Goal: Communication & Community: Answer question/provide support

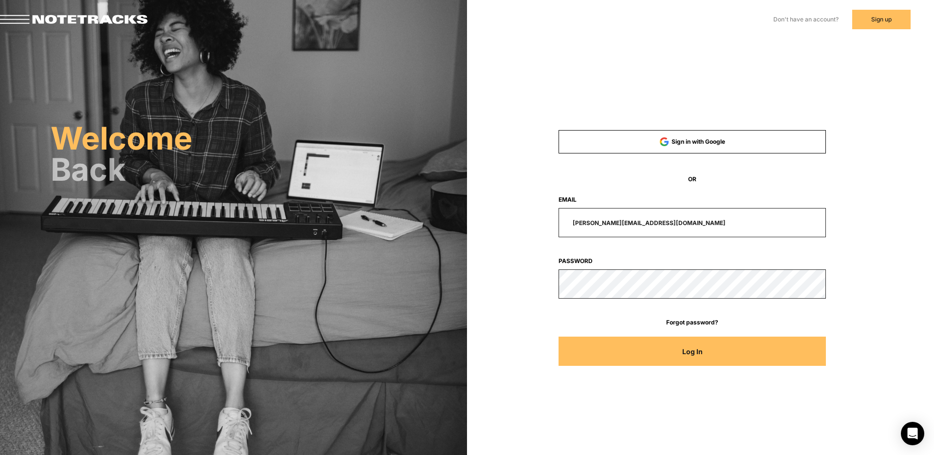
drag, startPoint x: 663, startPoint y: 221, endPoint x: 515, endPoint y: 223, distance: 148.0
click at [515, 223] on div "[PERSON_NAME][EMAIL_ADDRESS][DOMAIN_NAME]" at bounding box center [692, 222] width 357 height 29
type input "[EMAIL_ADDRESS][DOMAIN_NAME]"
click at [558, 336] on button "Log In" at bounding box center [692, 350] width 268 height 29
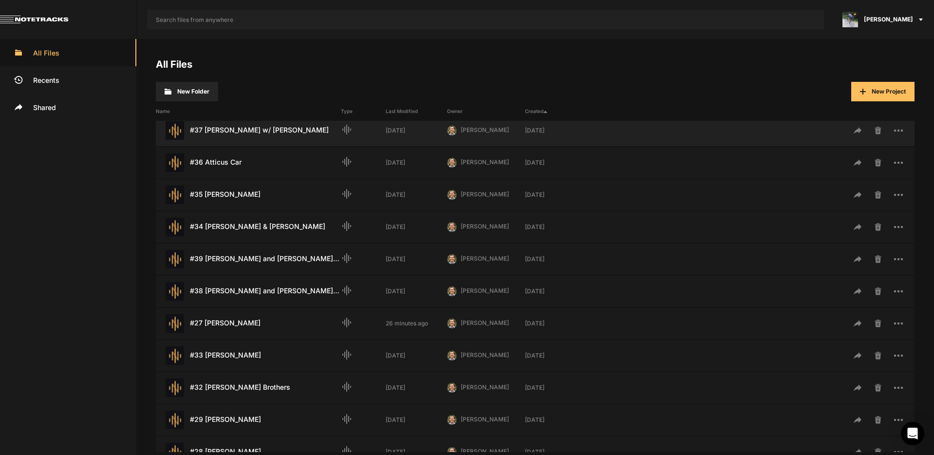
scroll to position [147, 0]
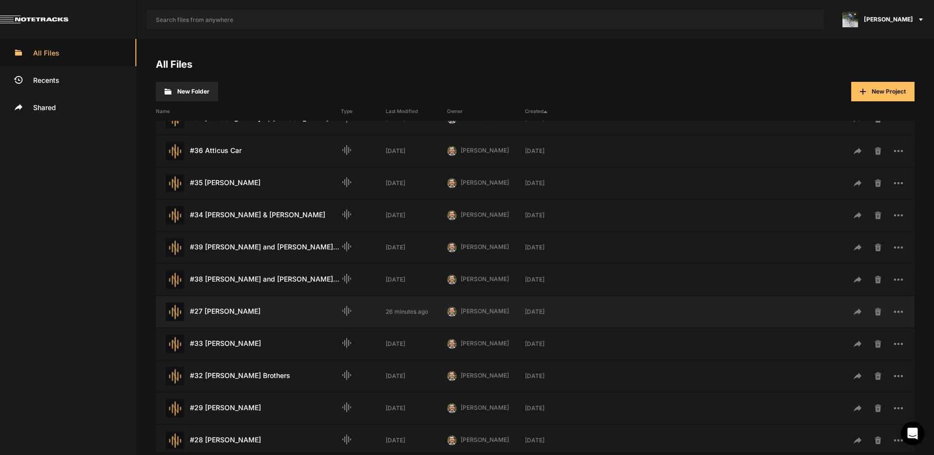
click at [240, 313] on div "#27 [PERSON_NAME] Last Modified: 26 minutes ago" at bounding box center [248, 311] width 185 height 18
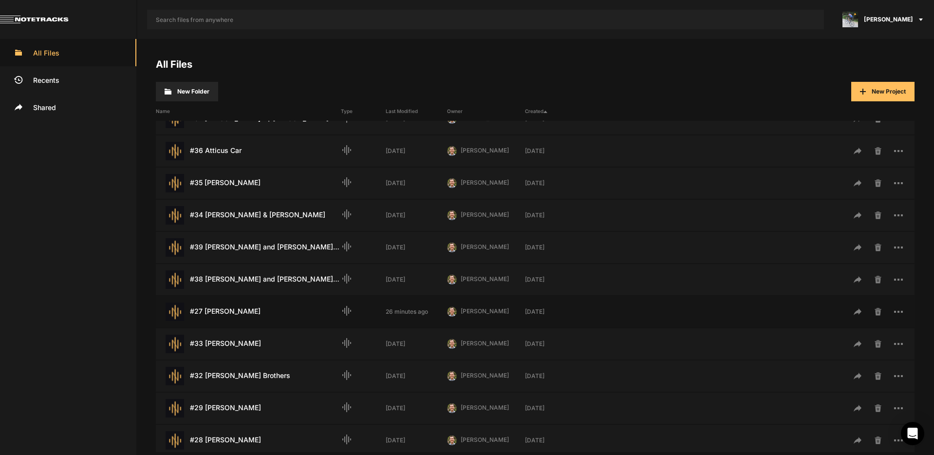
click at [240, 313] on div "#27 [PERSON_NAME] Last Modified: 26 minutes ago" at bounding box center [248, 311] width 185 height 18
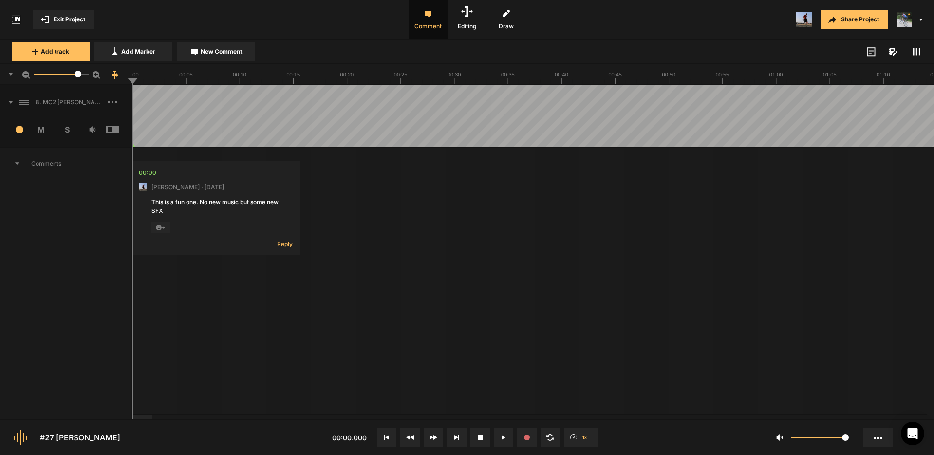
drag, startPoint x: 16, startPoint y: 164, endPoint x: 36, endPoint y: 167, distance: 20.3
click at [16, 164] on icon at bounding box center [17, 163] width 4 height 2
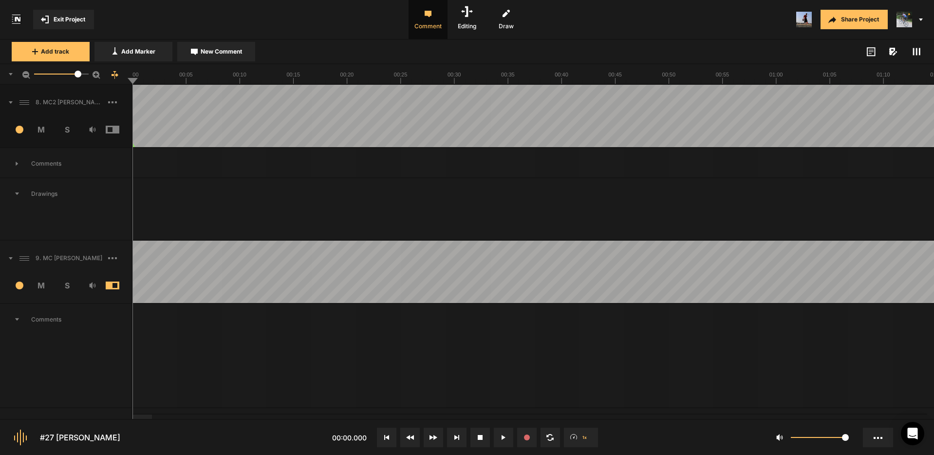
click at [17, 318] on icon at bounding box center [17, 319] width 4 height 2
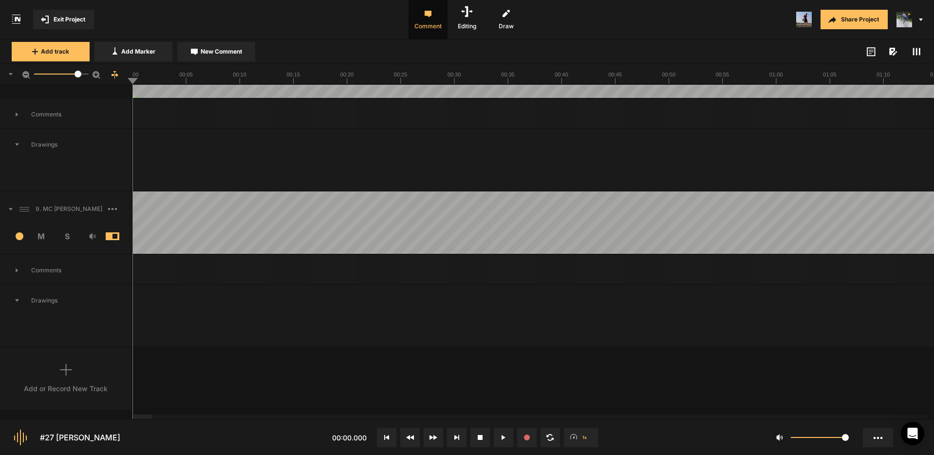
scroll to position [167, 0]
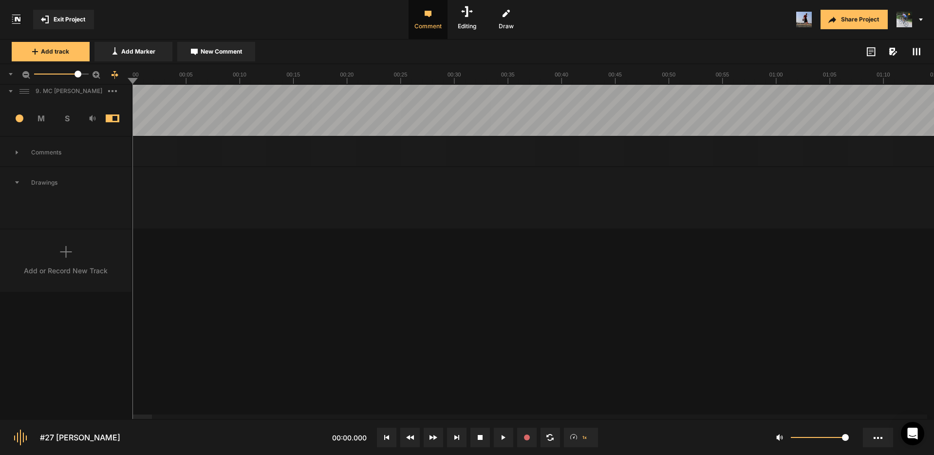
click at [16, 151] on icon at bounding box center [17, 152] width 2 height 4
click at [17, 151] on icon at bounding box center [17, 152] width 4 height 2
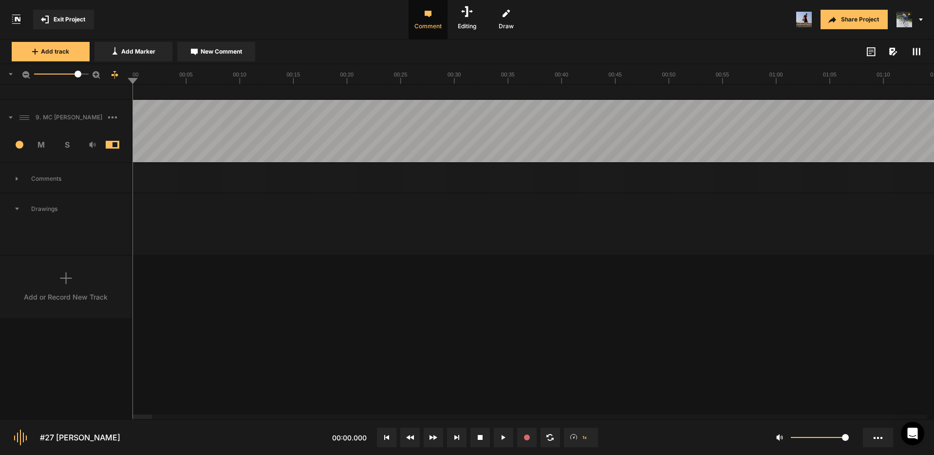
scroll to position [13, 0]
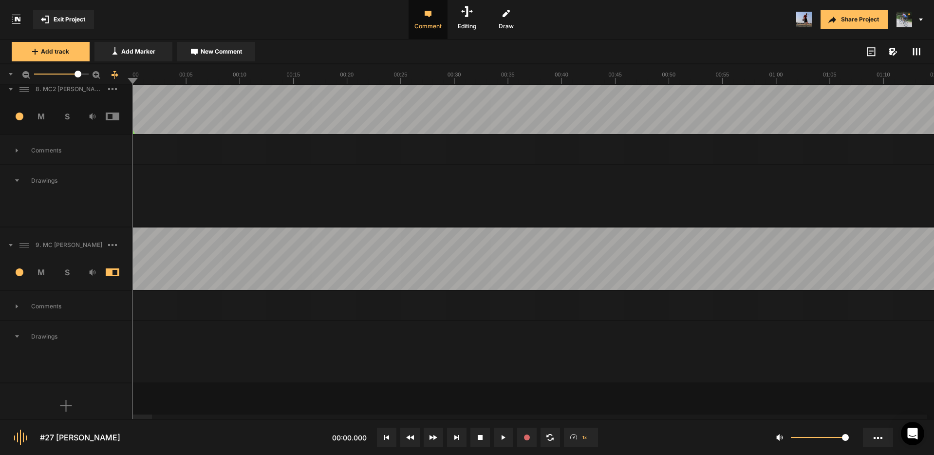
click at [69, 18] on span "Exit Project" at bounding box center [70, 19] width 32 height 9
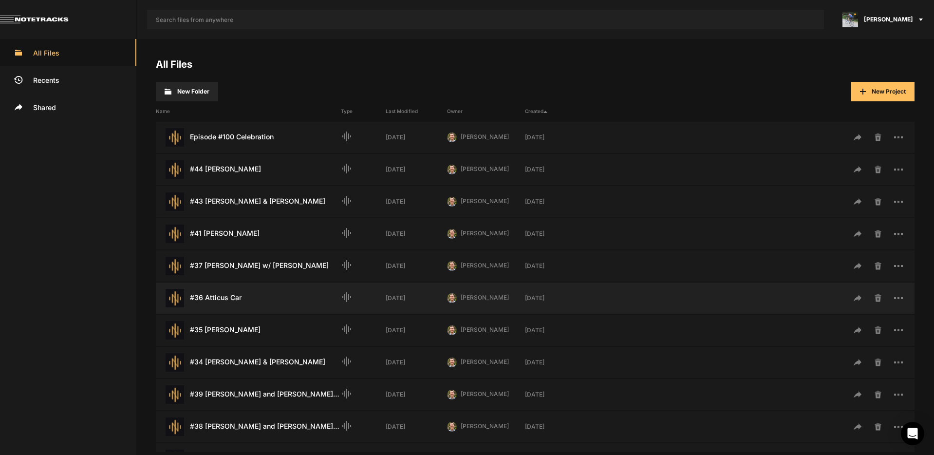
click at [232, 299] on div "#36 Atticus Car Last Modified: [DATE]" at bounding box center [248, 298] width 185 height 18
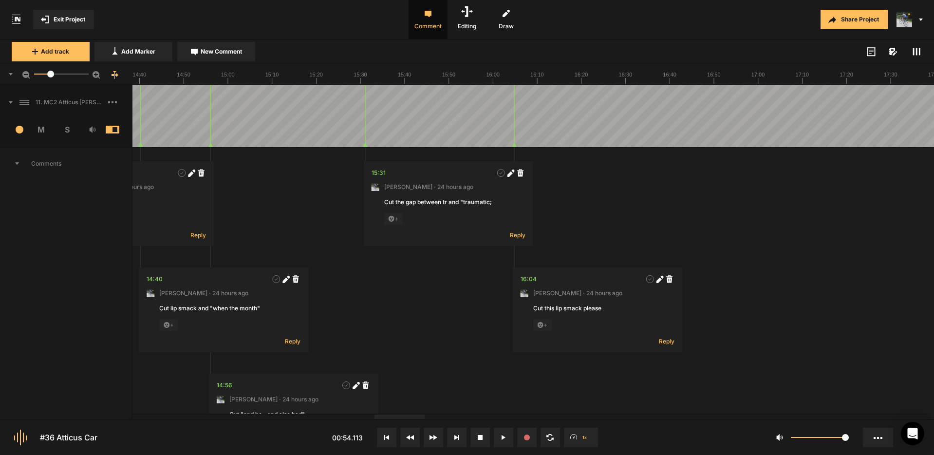
click at [423, 419] on div at bounding box center [399, 416] width 50 height 4
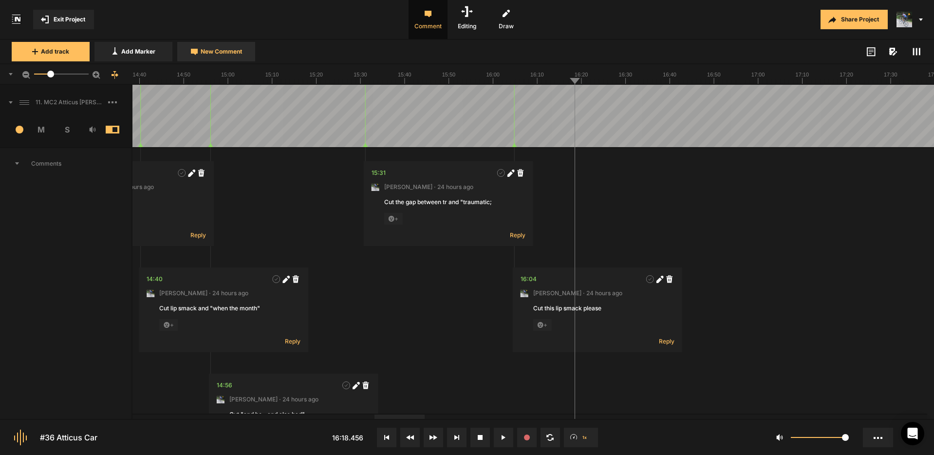
click at [221, 57] on button "New Comment" at bounding box center [216, 51] width 78 height 19
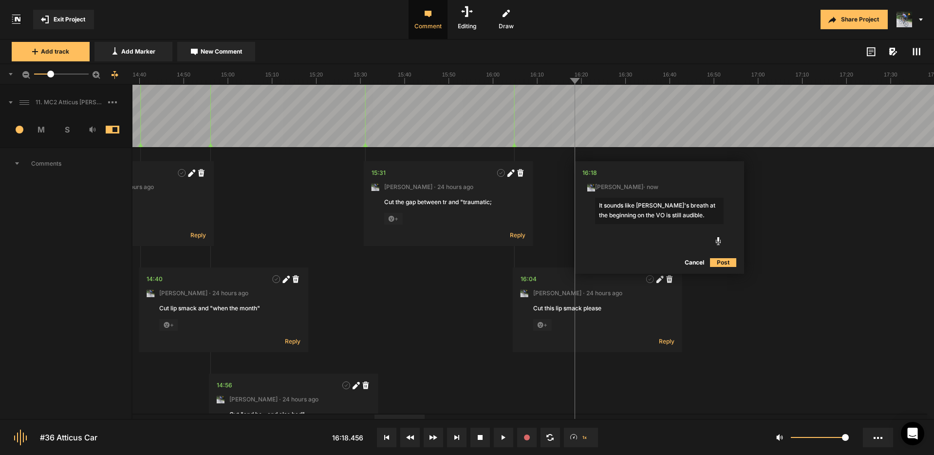
drag, startPoint x: 637, startPoint y: 204, endPoint x: 582, endPoint y: 203, distance: 55.5
click at [582, 203] on nt-edit-comment "16:18 [PERSON_NAME] · now It sounds like [PERSON_NAME]'s breath at the beginnin…" at bounding box center [658, 217] width 169 height 112
click at [676, 215] on textarea "[PERSON_NAME]'s breath at the beginning on the VO is still audible." at bounding box center [659, 211] width 129 height 26
type textarea "[PERSON_NAME]'s breath at the beginning on the VO is still audible. Please cut."
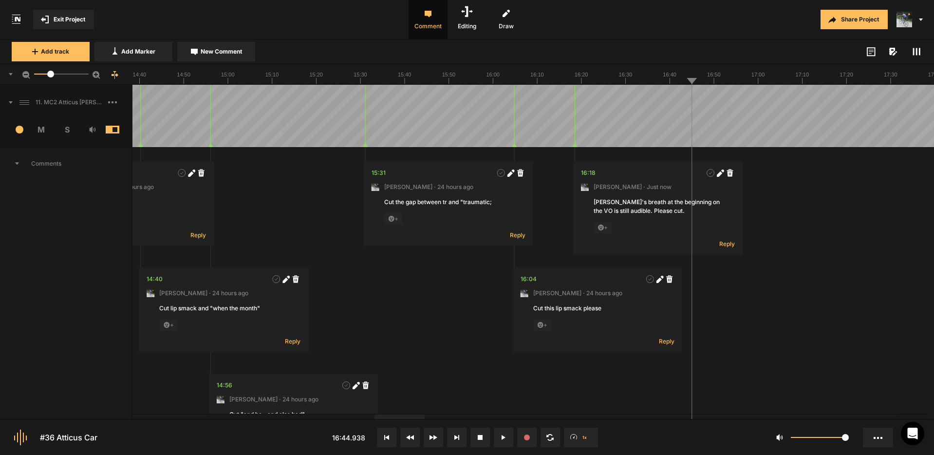
click at [699, 220] on nt-comment "16:18 [PERSON_NAME] · Just now [PERSON_NAME]'s breath at the beginning on the V…" at bounding box center [657, 207] width 169 height 93
click at [719, 173] on icon at bounding box center [719, 173] width 5 height 5
type textarea "[PERSON_NAME]'s breath at the beginning on the VO is still audible. Please cut.…"
click at [662, 213] on textarea "[PERSON_NAME]'s breath at the beginning on the VO is still audible. Please cut.…" at bounding box center [657, 213] width 129 height 31
click at [712, 211] on span "… more" at bounding box center [712, 210] width 20 height 9
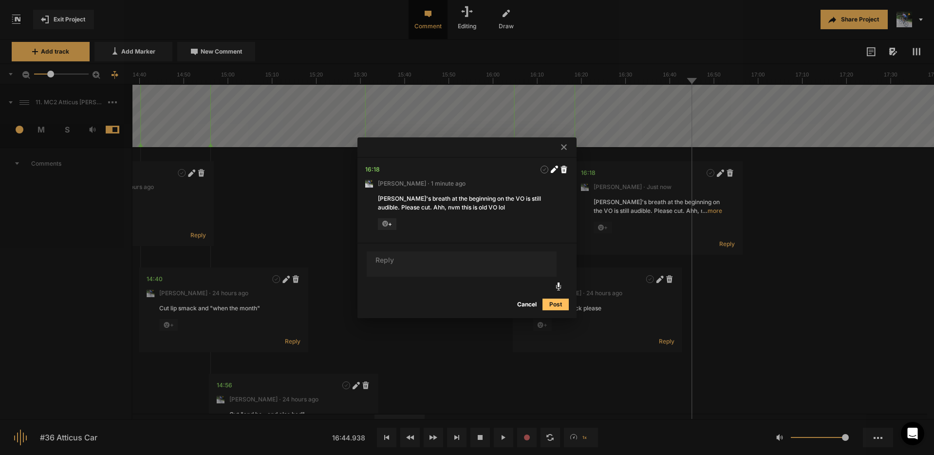
click at [564, 146] on icon at bounding box center [564, 147] width 6 height 6
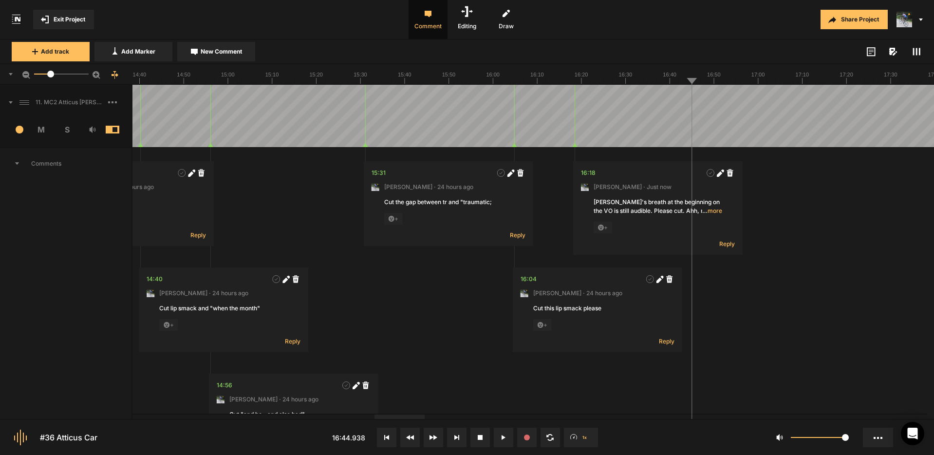
click at [833, 262] on button "Cancel" at bounding box center [834, 263] width 31 height 12
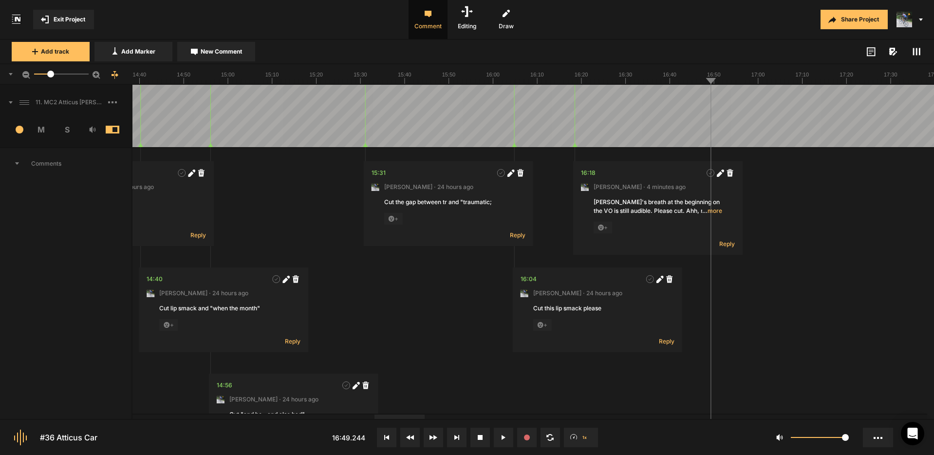
click at [229, 50] on span "New Comment" at bounding box center [221, 51] width 41 height 9
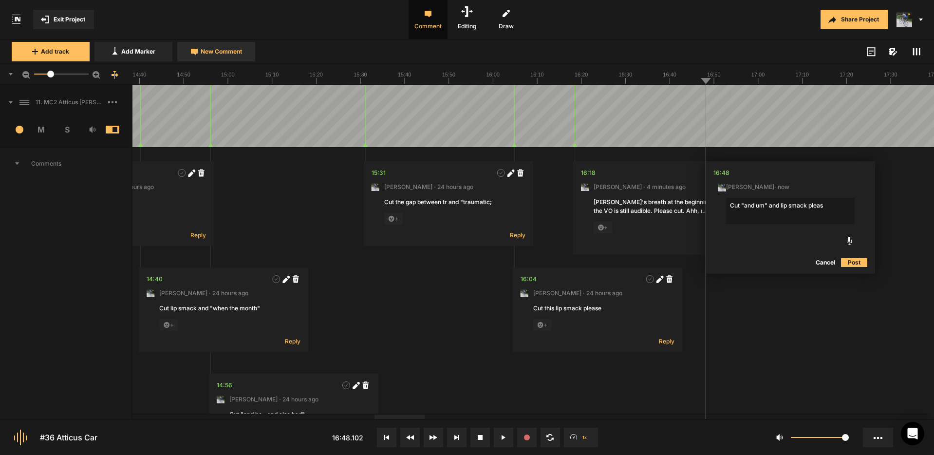
type textarea "Cut "and um" and lip smack please"
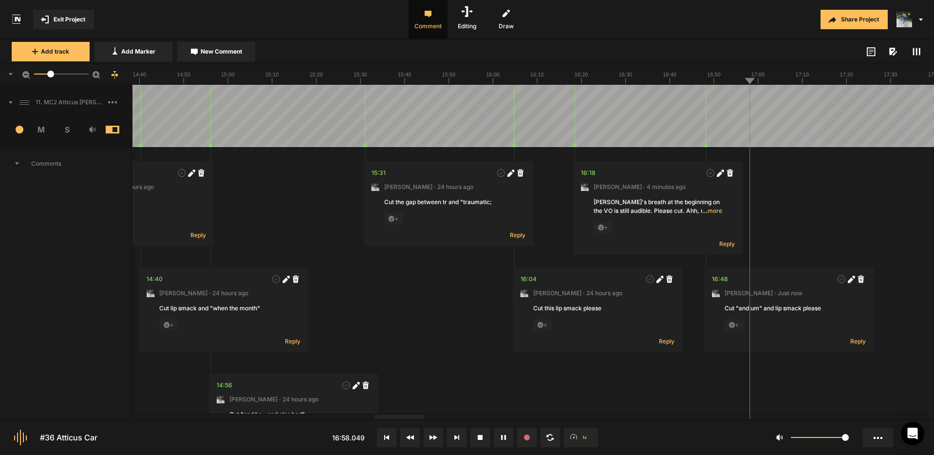
click at [211, 54] on span "New Comment" at bounding box center [221, 51] width 41 height 9
type textarea "Cut "they" please"
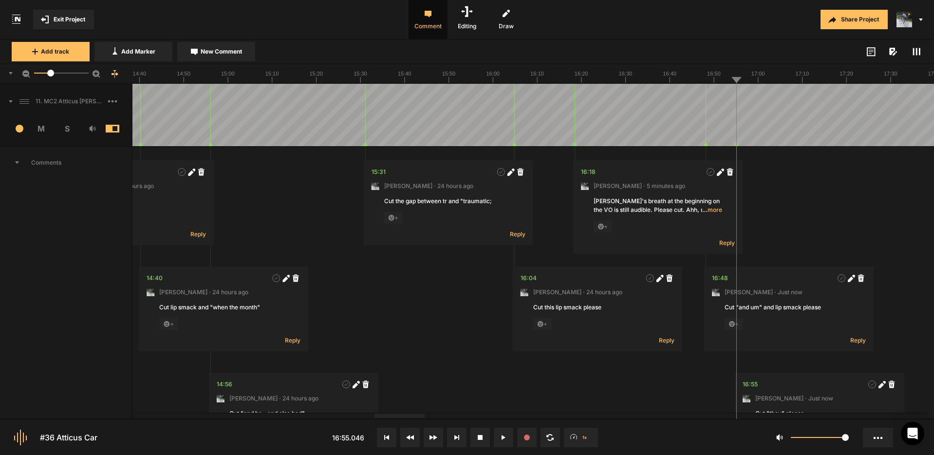
click at [917, 53] on rect at bounding box center [916, 51] width 1 height 7
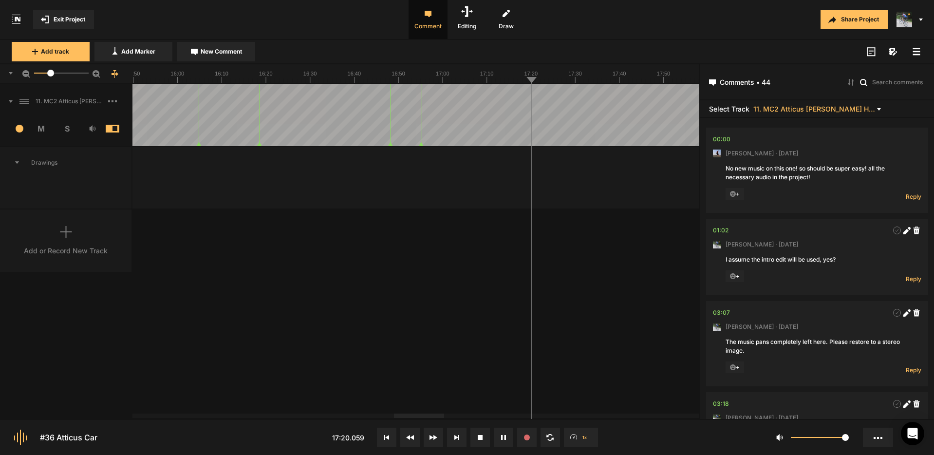
click at [916, 53] on icon at bounding box center [916, 52] width 8 height 8
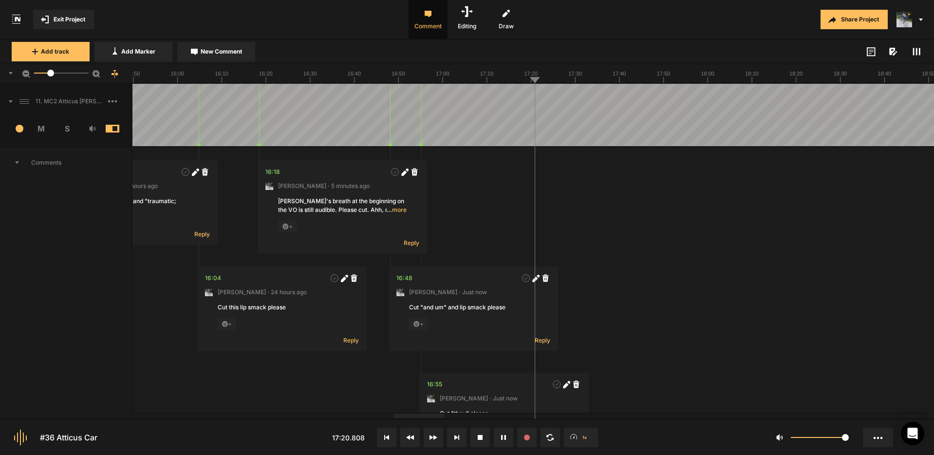
click at [916, 53] on rect at bounding box center [916, 51] width 1 height 7
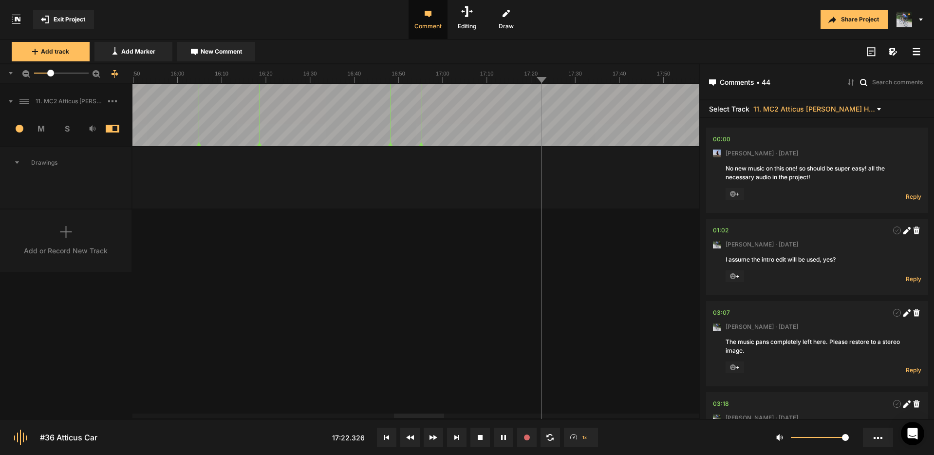
click at [916, 53] on icon at bounding box center [916, 52] width 8 height 8
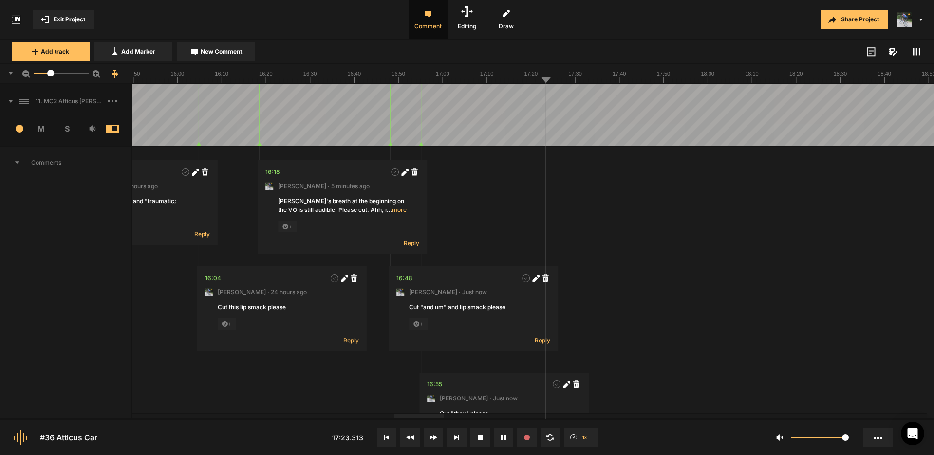
click at [222, 55] on span "New Comment" at bounding box center [221, 51] width 41 height 9
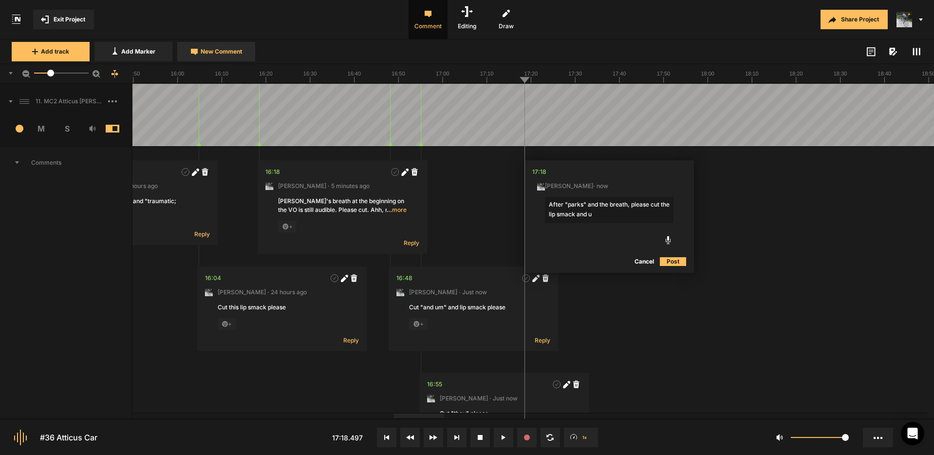
type textarea "After "parks" and the breath, please cut the lip smack and um"
click at [670, 173] on icon at bounding box center [668, 172] width 5 height 5
click at [543, 211] on textarea "After "parks" and the breath, please cut the lip smack and um" at bounding box center [607, 210] width 129 height 26
type textarea "After "parks" and the breath, please cut the um and mouth noise"
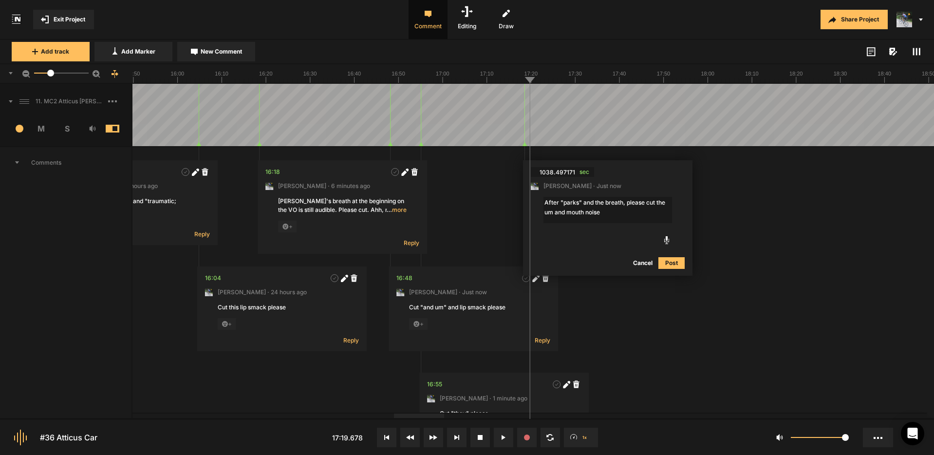
click at [669, 262] on button "Post" at bounding box center [671, 263] width 26 height 12
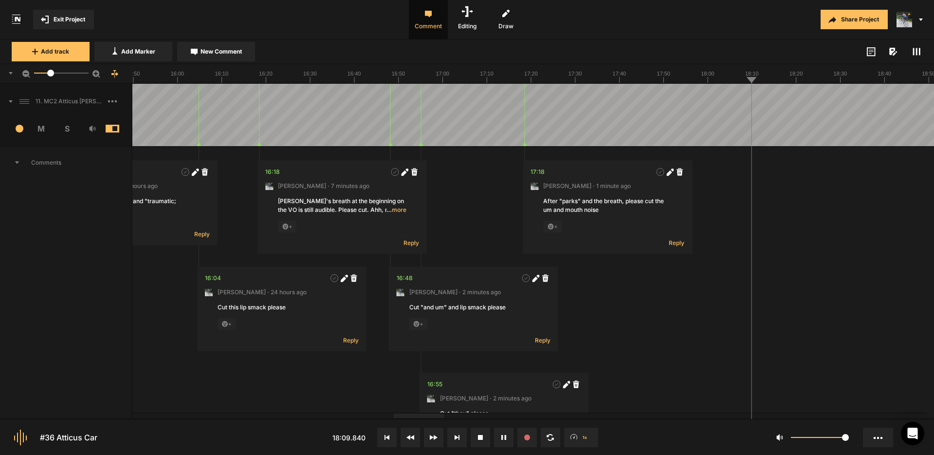
click at [218, 55] on span "New Comment" at bounding box center [221, 51] width 41 height 9
type textarea "Can you cut from "of" to "of"? Might be tight. Check it out."
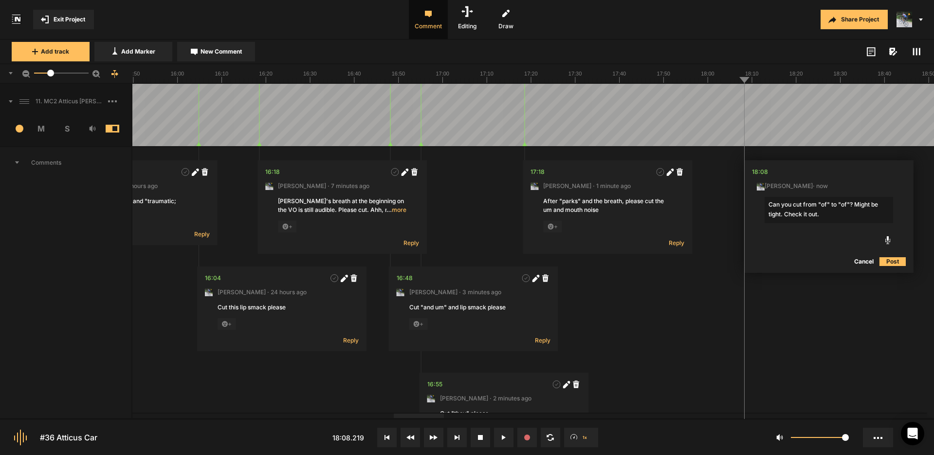
click at [897, 261] on button "Post" at bounding box center [893, 262] width 26 height 12
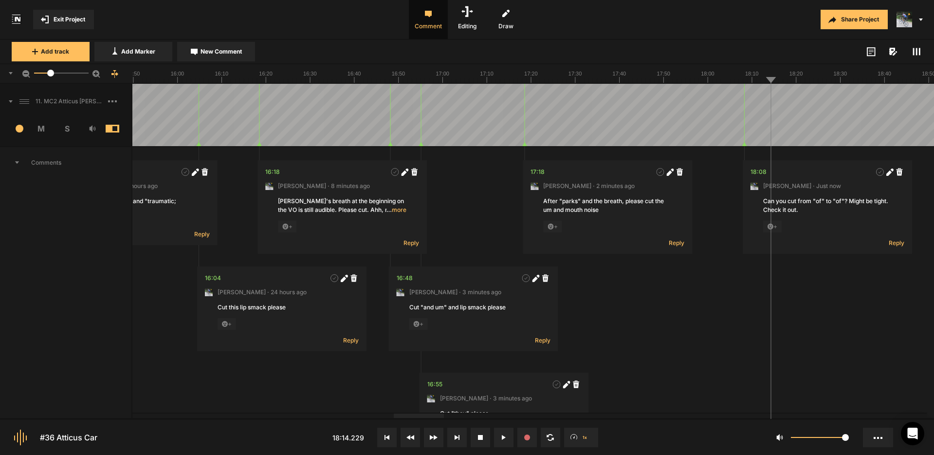
click at [204, 52] on span "New Comment" at bounding box center [221, 51] width 41 height 9
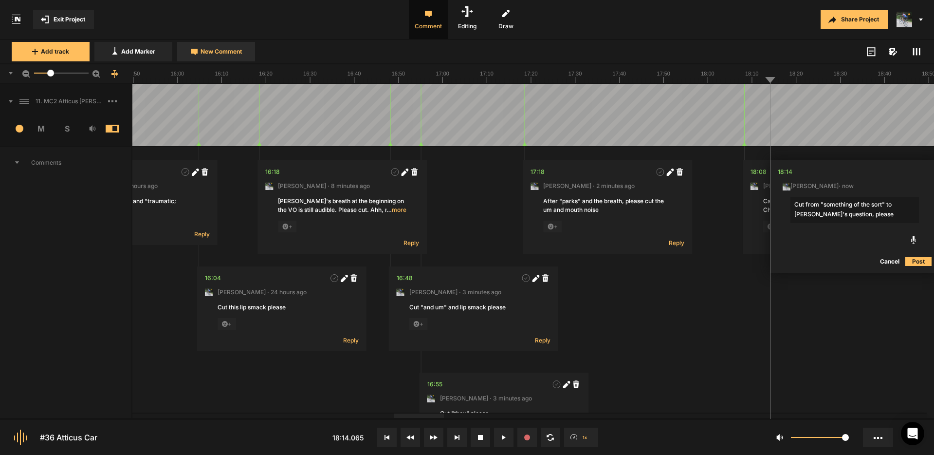
type textarea "Cut from "something of the sort" to [PERSON_NAME]'s question, please."
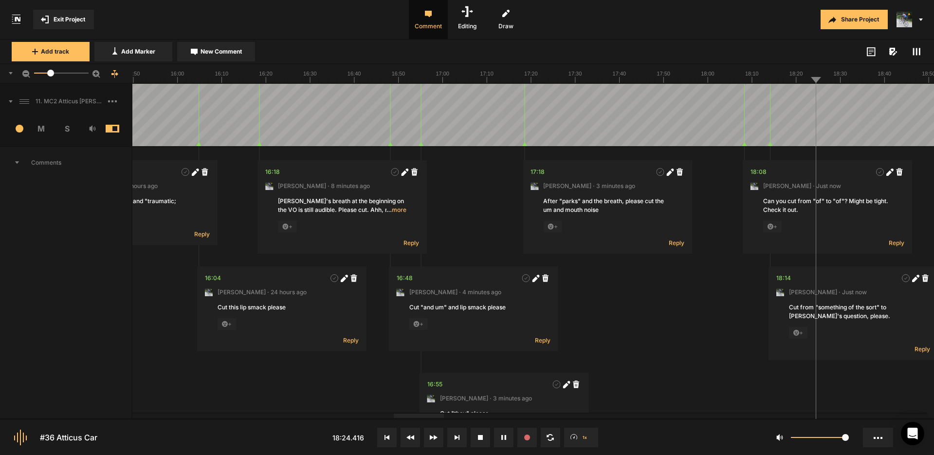
click at [213, 54] on span "New Comment" at bounding box center [221, 51] width 41 height 9
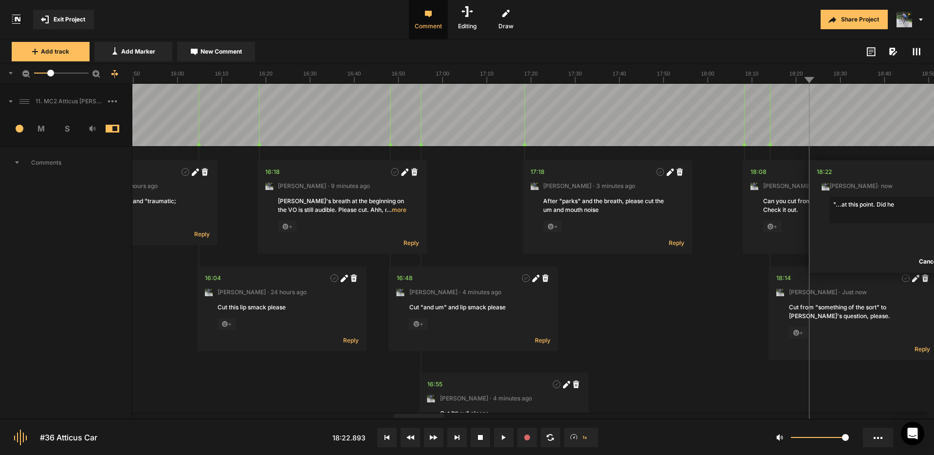
click at [899, 206] on textarea ""...at this point. Did he" at bounding box center [894, 210] width 129 height 26
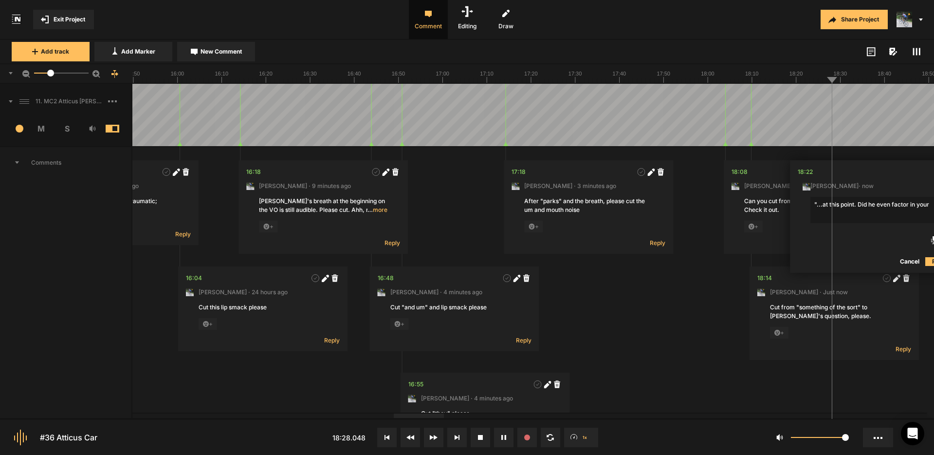
scroll to position [0, 22]
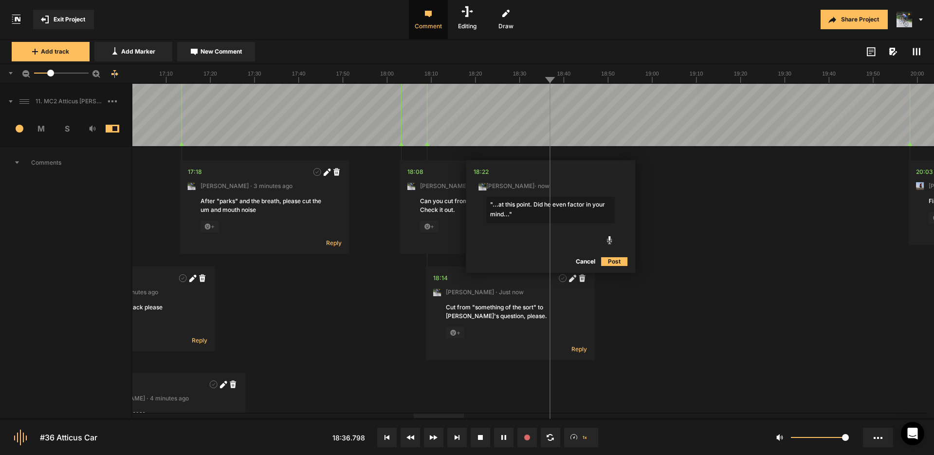
click at [521, 215] on textarea ""...at this point. Did he even factor in your mind..."" at bounding box center [550, 210] width 129 height 26
click at [490, 203] on textarea ""...at this point. Did he even factor in your mind..."" at bounding box center [550, 210] width 129 height 26
click at [491, 203] on textarea "Resulting flow: "...at this point. Did he even factor in your mind..."" at bounding box center [550, 210] width 129 height 26
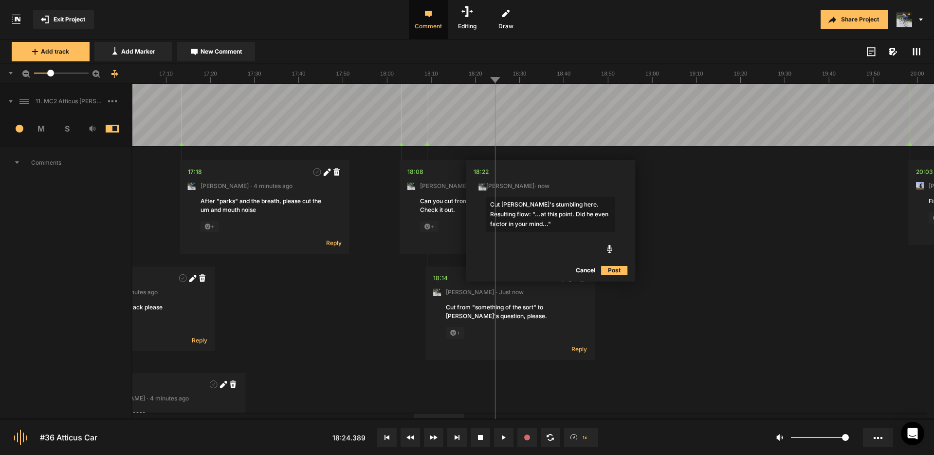
type textarea "Cut [PERSON_NAME]'s stumbling here. Resulting flow: "...at this point. Did he e…"
click at [614, 269] on button "Post" at bounding box center [614, 270] width 26 height 12
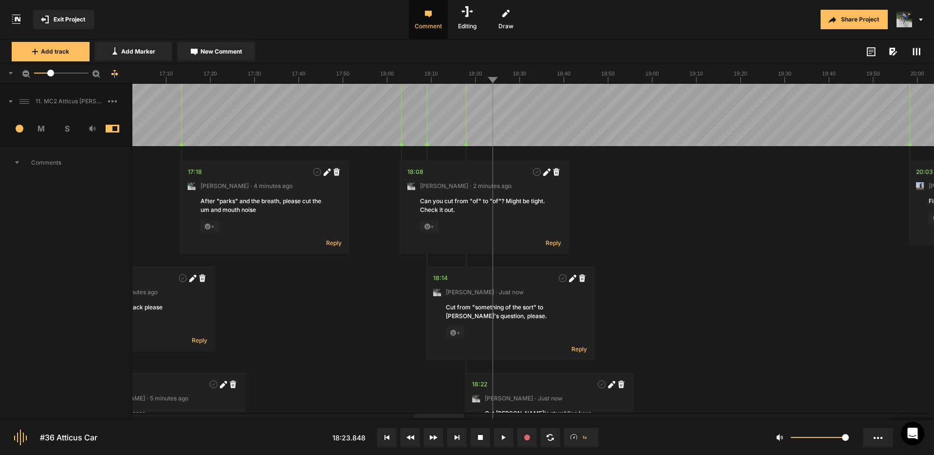
click at [65, 21] on span "Exit Project" at bounding box center [70, 19] width 32 height 9
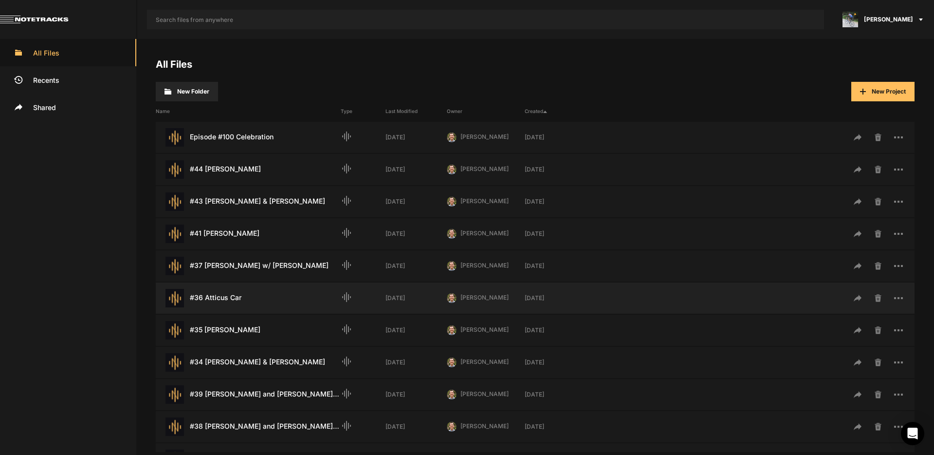
click at [220, 299] on div "#36 Atticus Car Last Modified: [DATE]" at bounding box center [248, 298] width 185 height 18
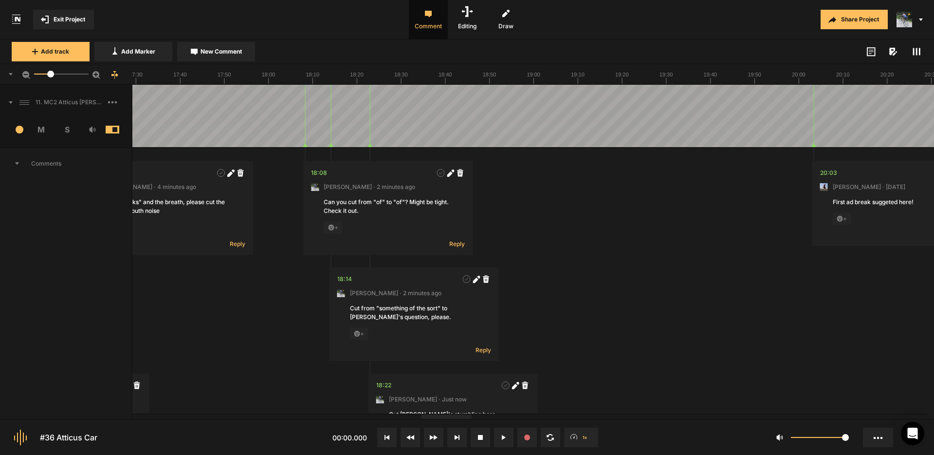
click at [472, 419] on div at bounding box center [447, 416] width 50 height 4
click at [370, 146] on polygon at bounding box center [370, 145] width 4 height 4
drag, startPoint x: 369, startPoint y: 147, endPoint x: 374, endPoint y: 148, distance: 4.9
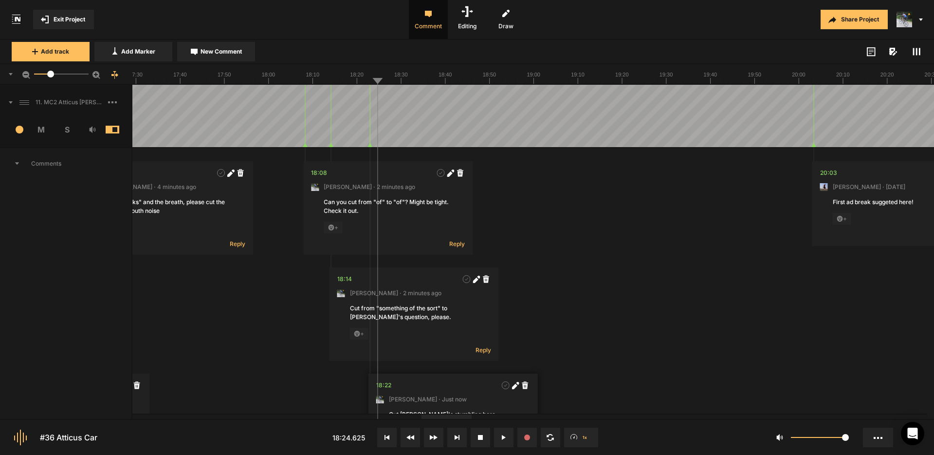
click at [375, 146] on nt-marker at bounding box center [375, 116] width 0 height 62
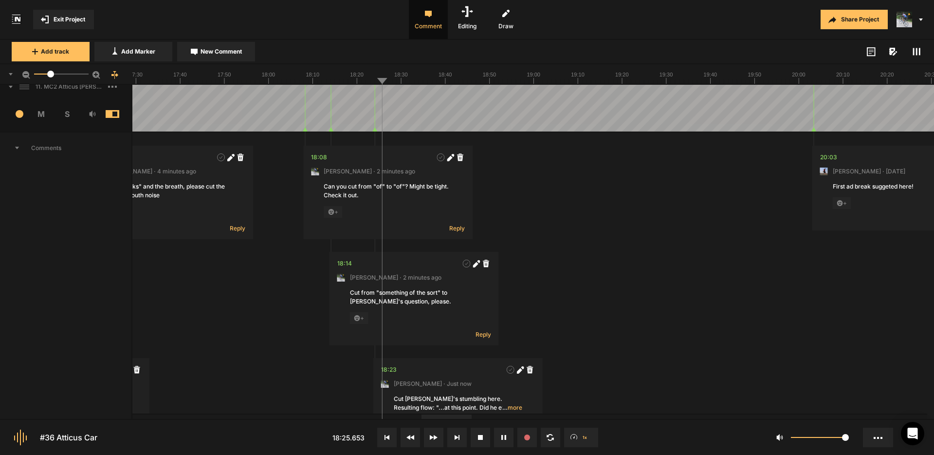
scroll to position [121, 0]
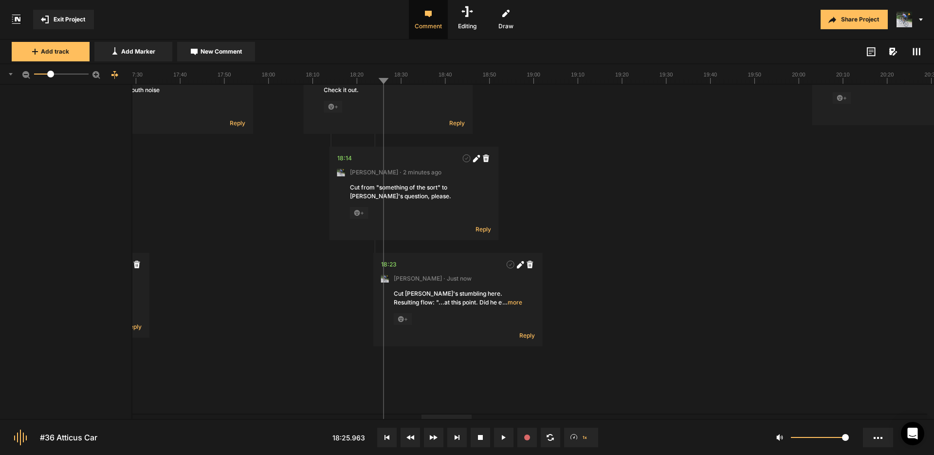
click at [511, 302] on span "… more" at bounding box center [512, 302] width 20 height 9
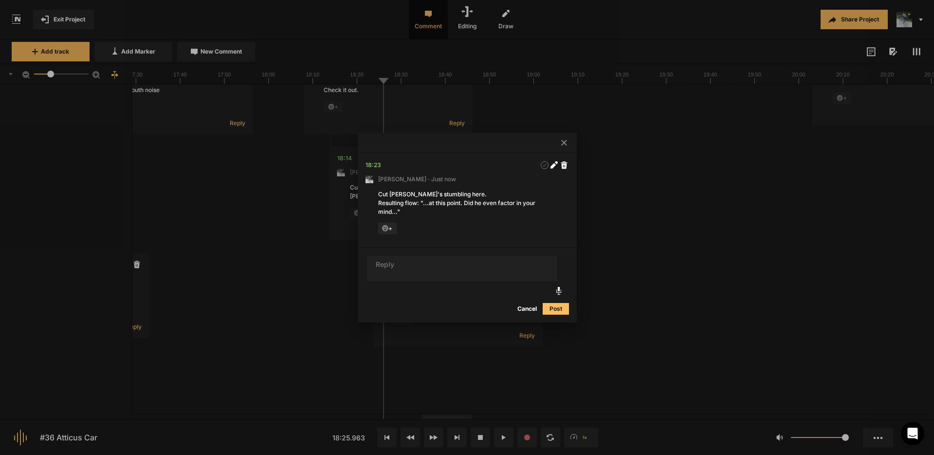
click at [461, 202] on div "Cut [PERSON_NAME]'s stumbling here. Resulting flow: "...at this point. Did he e…" at bounding box center [467, 203] width 178 height 26
click at [460, 202] on div "Cut [PERSON_NAME]'s stumbling here. Resulting flow: "...at this point. Did he e…" at bounding box center [467, 203] width 178 height 26
click at [555, 163] on icon at bounding box center [556, 162] width 3 height 3
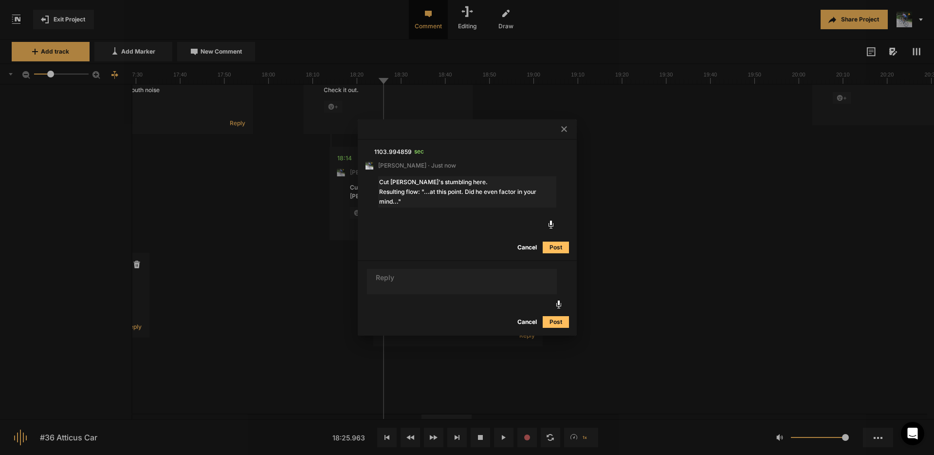
click at [462, 192] on textarea "Cut [PERSON_NAME]'s stumbling here. Resulting flow: "...at this point. Did he e…" at bounding box center [467, 191] width 178 height 31
click at [495, 191] on textarea "Cut [PERSON_NAME]'s stumbling here. Resulting flow: "...at this point, like... …" at bounding box center [467, 191] width 178 height 31
type textarea "Cut [PERSON_NAME]'s stumbling here. Resulting flow: "...at this point, like... …"
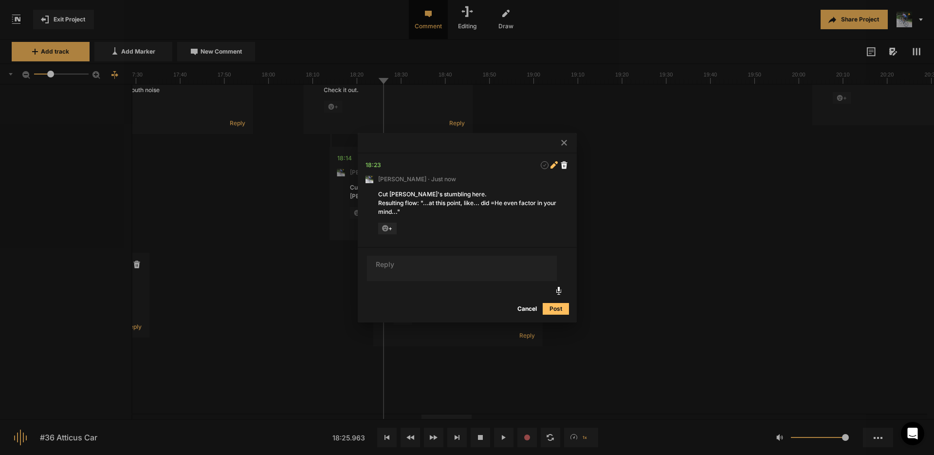
click at [550, 164] on span at bounding box center [555, 165] width 10 height 10
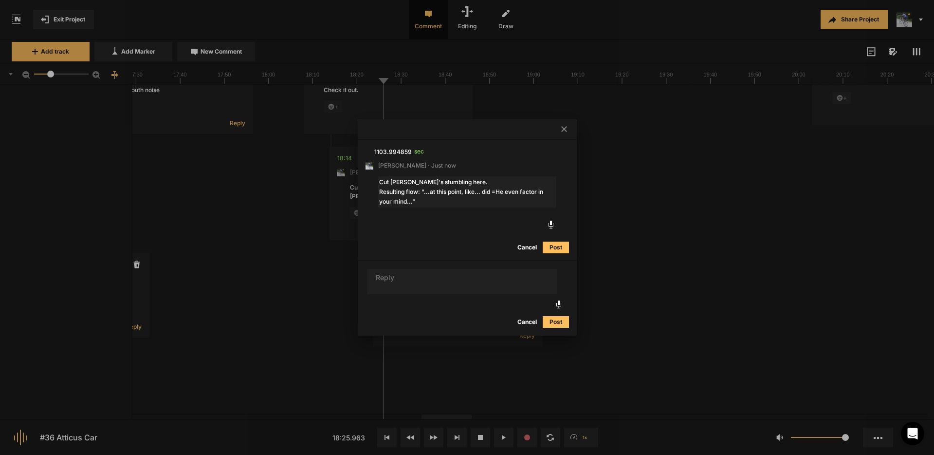
click at [496, 189] on textarea "Cut [PERSON_NAME]'s stumbling here. Resulting flow: "...at this point, like... …" at bounding box center [467, 191] width 178 height 31
type textarea "Cut [PERSON_NAME]'s stumbling here. Resulting flow: "...at this point, like... …"
click at [555, 246] on button "Post" at bounding box center [556, 247] width 26 height 12
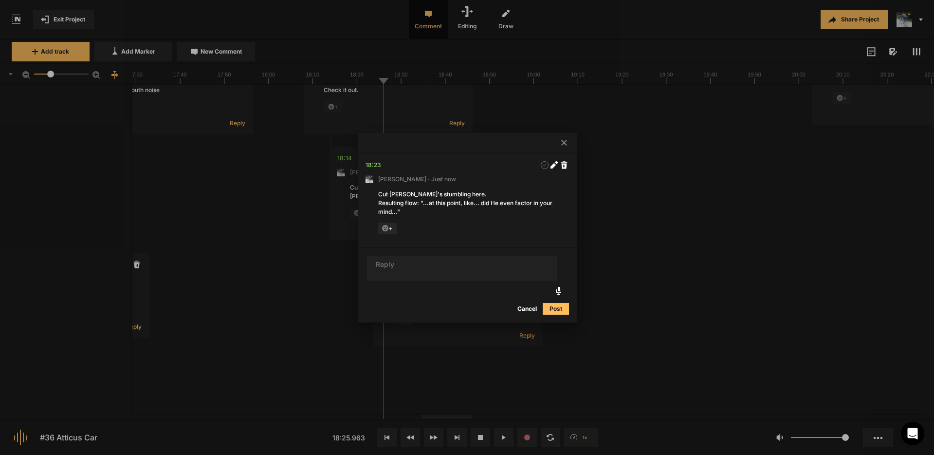
click at [566, 143] on icon at bounding box center [564, 143] width 6 height 6
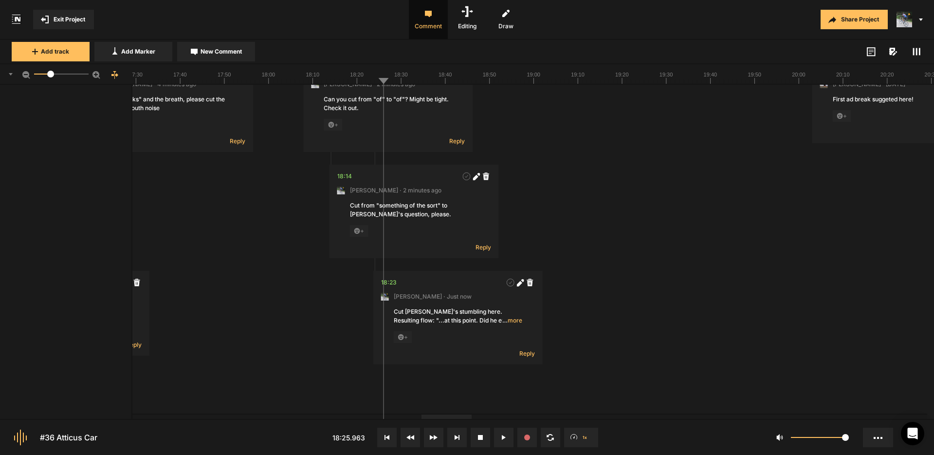
scroll to position [0, 0]
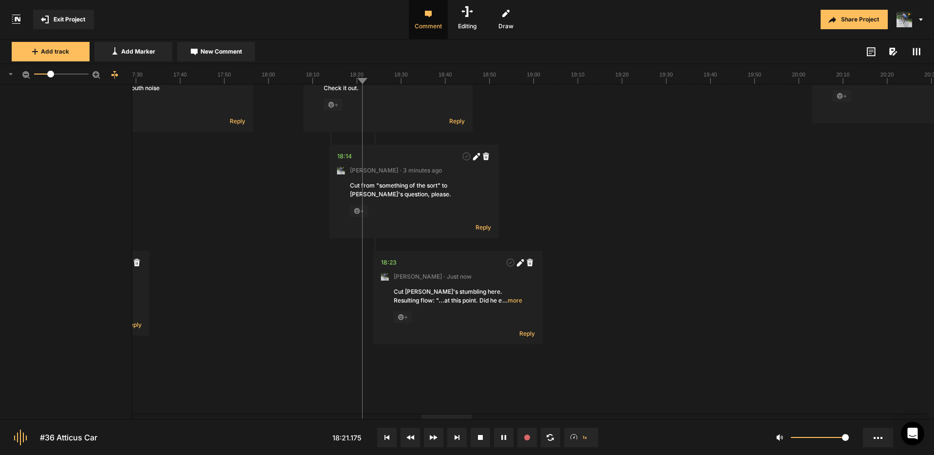
scroll to position [198, 0]
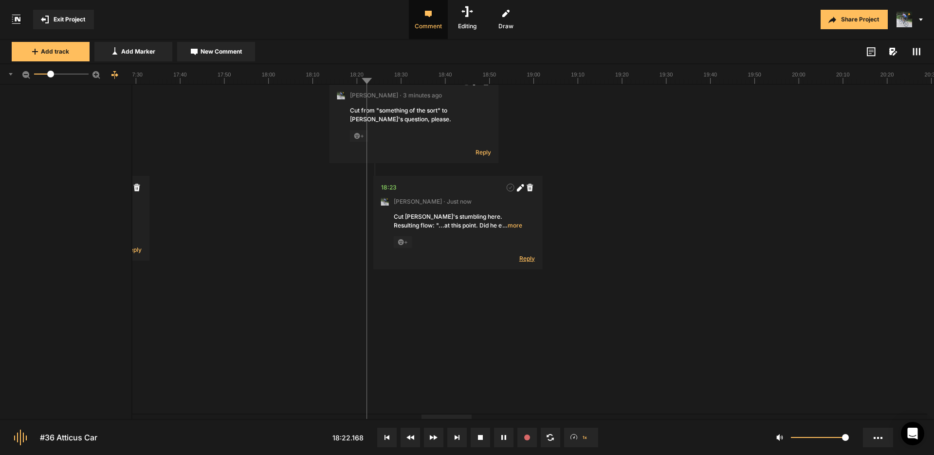
click at [528, 259] on span "Reply" at bounding box center [527, 258] width 16 height 8
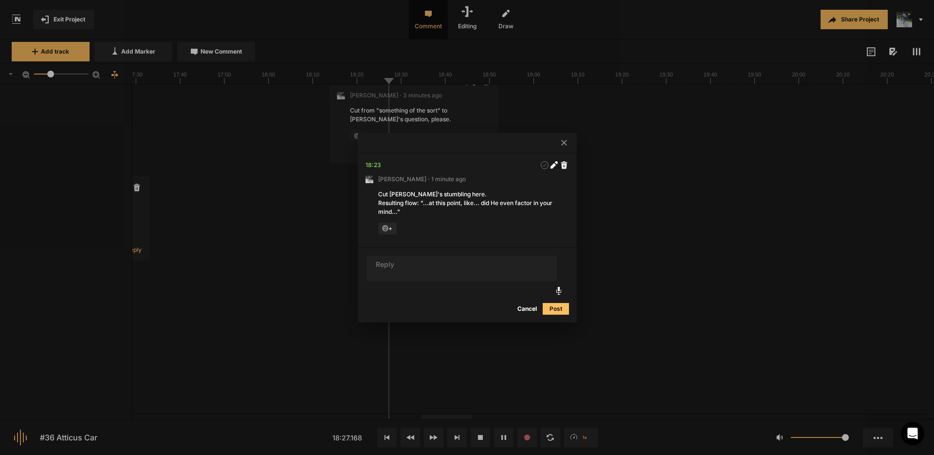
click at [564, 144] on icon at bounding box center [564, 143] width 6 height 6
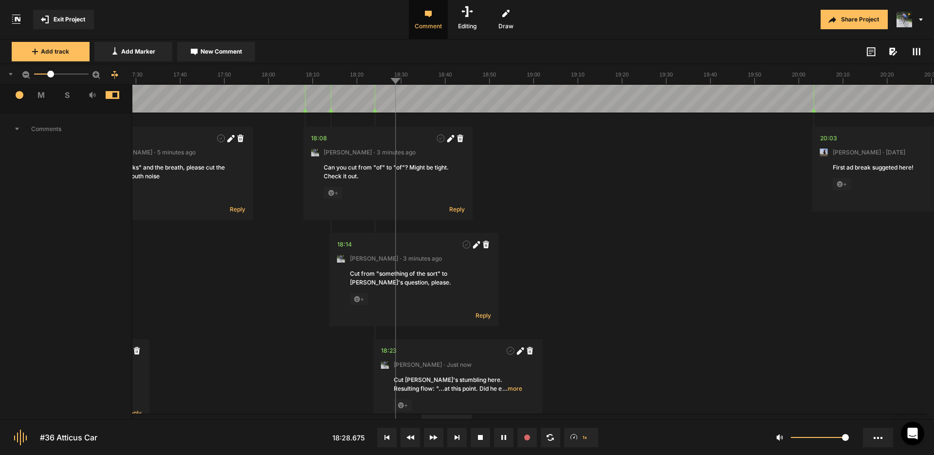
scroll to position [0, 0]
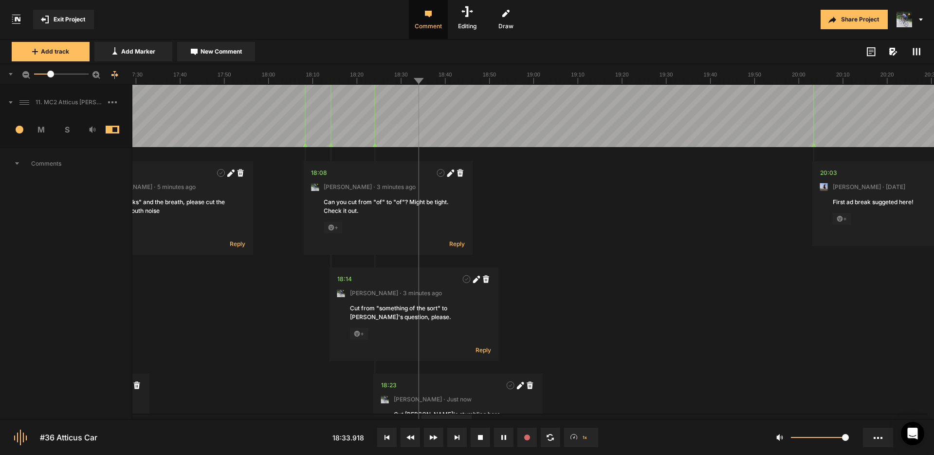
click at [232, 53] on span "New Comment" at bounding box center [221, 51] width 41 height 9
type textarea "Cut "I would find myself" please"
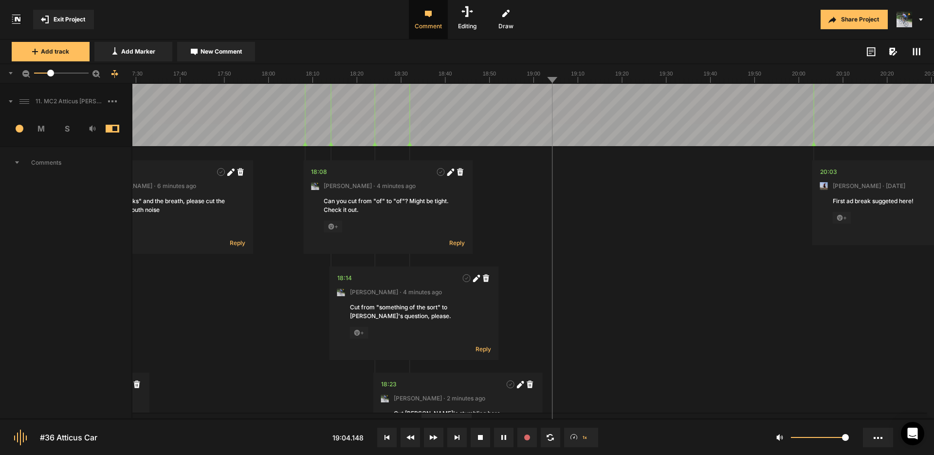
click at [234, 49] on span "New Comment" at bounding box center [221, 51] width 41 height 9
type textarea "Cut "You don't" please"
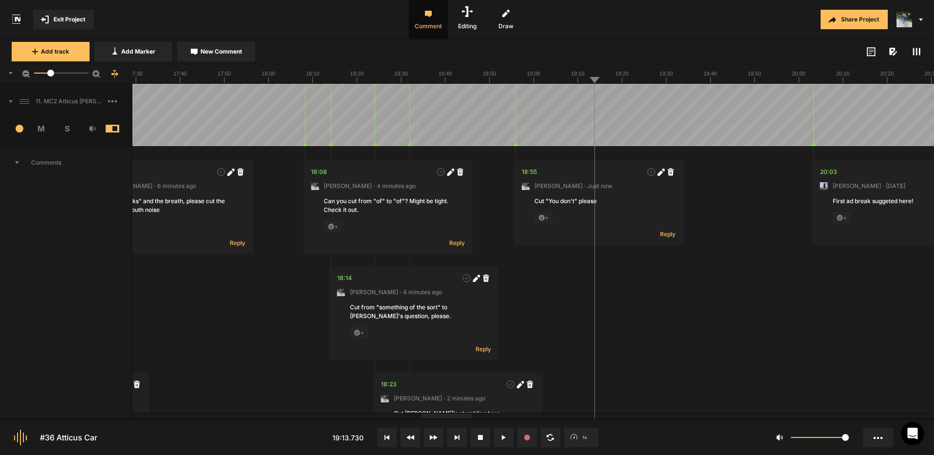
click at [227, 51] on span "New Comment" at bounding box center [221, 51] width 41 height 9
type textarea "Cut "you don't" please"
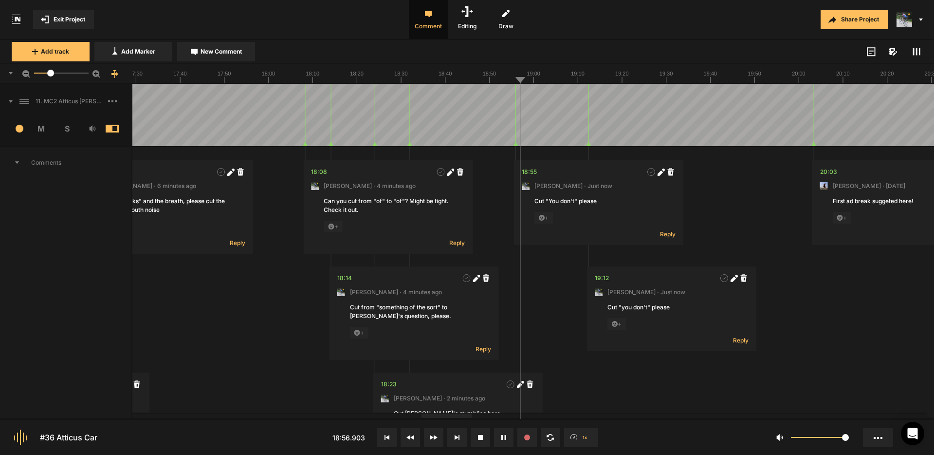
click at [231, 50] on span "New Comment" at bounding box center [221, 51] width 41 height 9
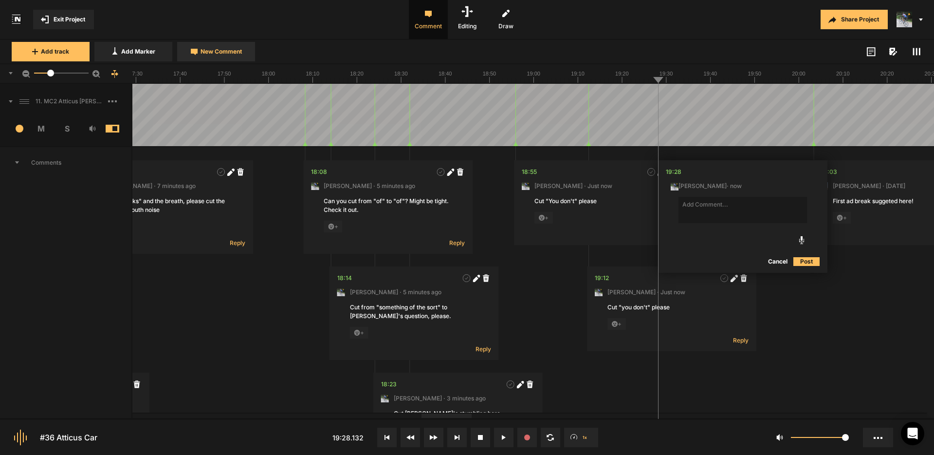
type textarea "D"
type textarea "Check this area out. It's either a double-breath or a [PERSON_NAME] was cut out…"
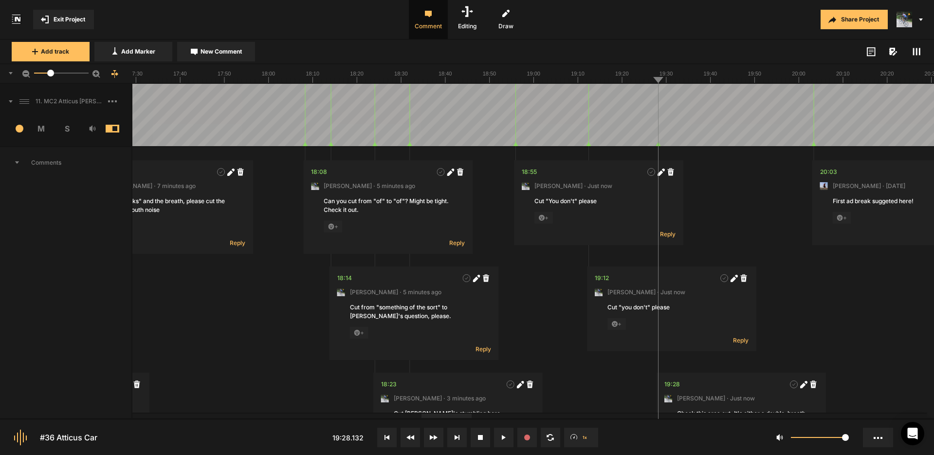
click at [227, 50] on span "New Comment" at bounding box center [221, 51] width 41 height 9
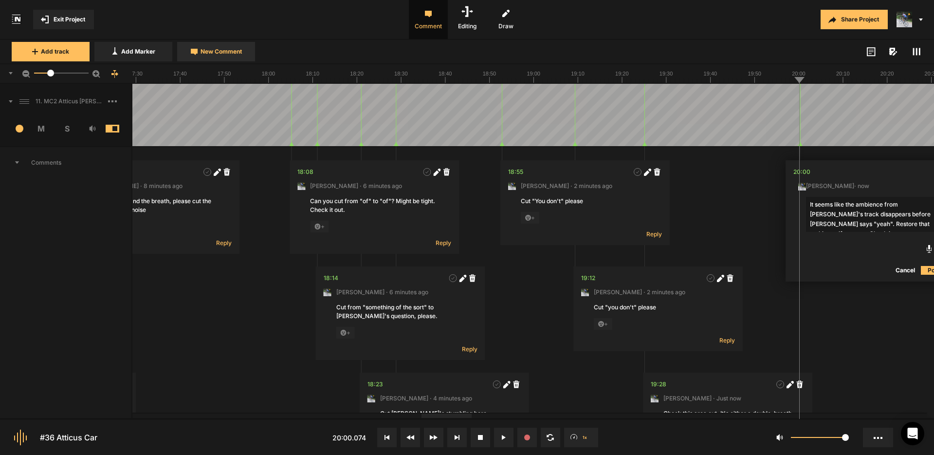
scroll to position [0, 15]
type textarea "It seems like the ambience from [PERSON_NAME]'s track disappears before [PERSON…"
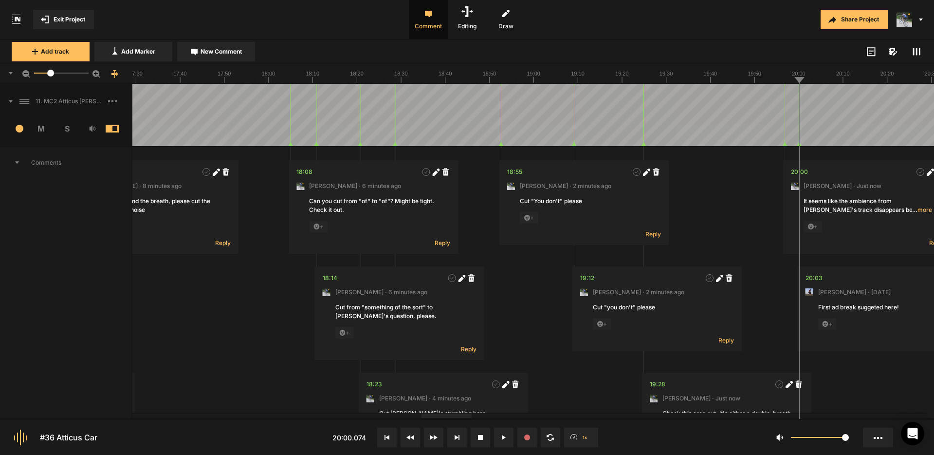
click at [76, 18] on span "Exit Project" at bounding box center [70, 19] width 32 height 9
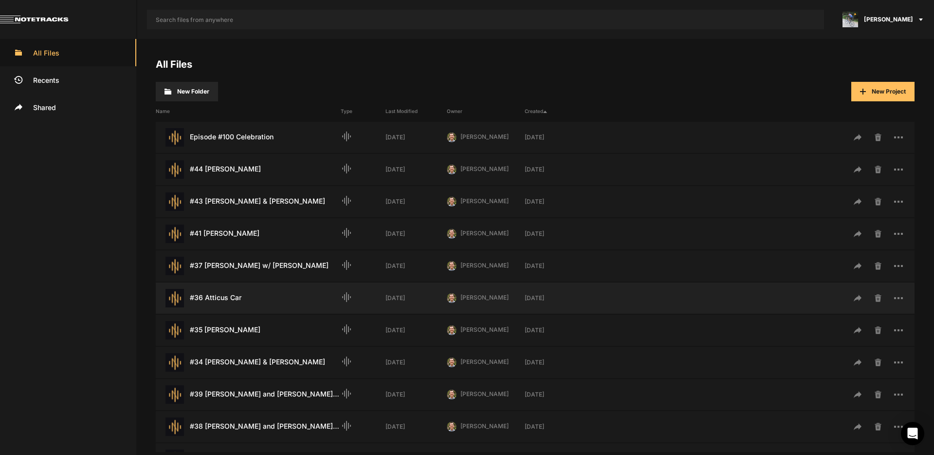
click at [233, 295] on div "#36 Atticus Car Last Modified: [DATE]" at bounding box center [248, 298] width 185 height 18
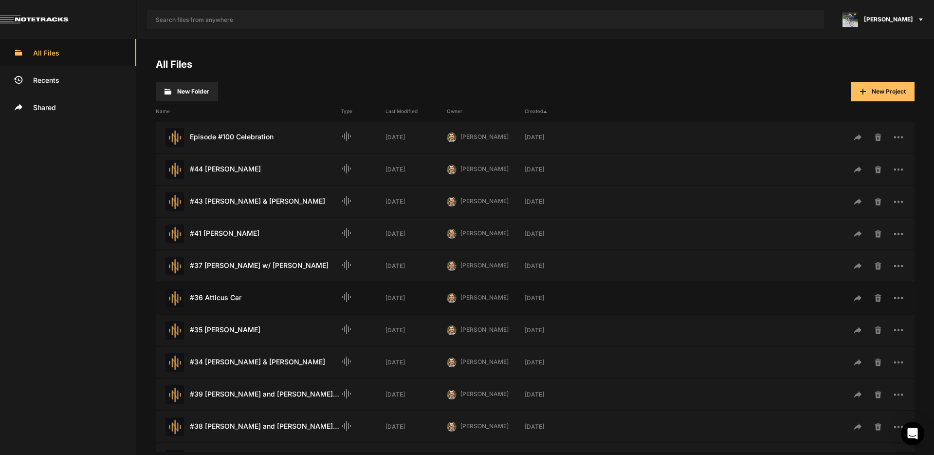
click at [233, 295] on div "#36 Atticus Car Last Modified: [DATE]" at bounding box center [248, 298] width 185 height 18
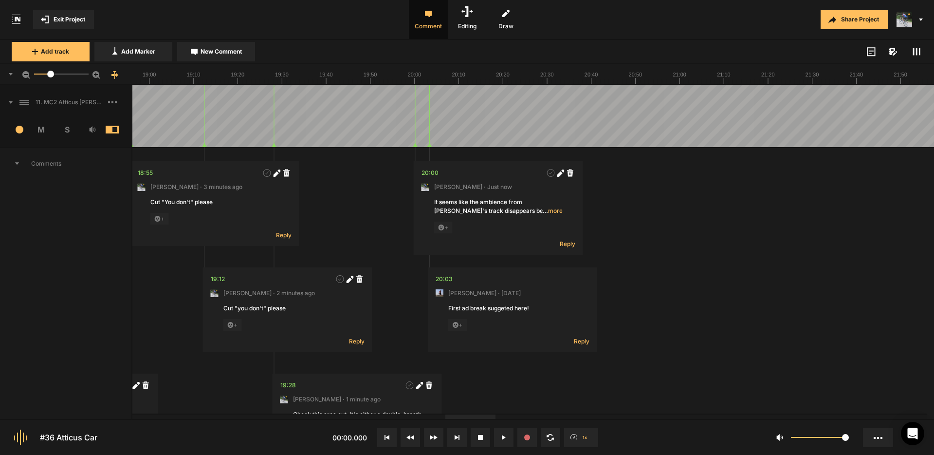
click at [493, 419] on div at bounding box center [470, 416] width 50 height 4
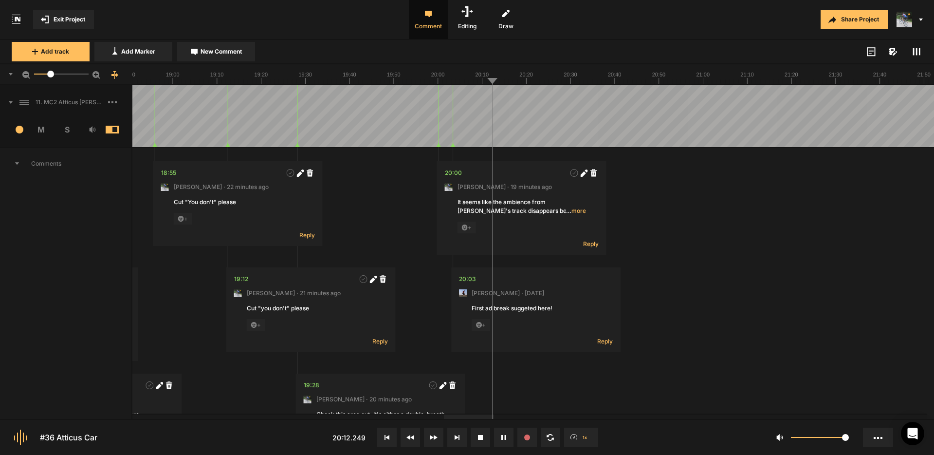
click at [603, 339] on span "Reply" at bounding box center [605, 341] width 16 height 8
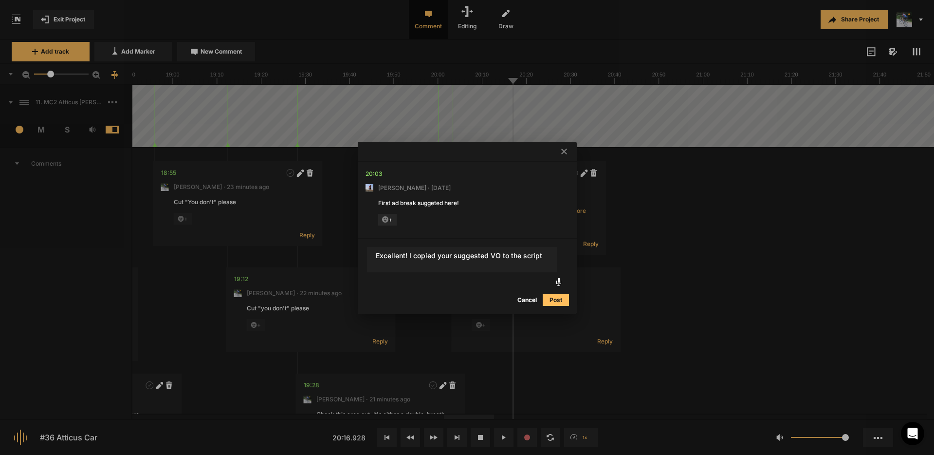
type textarea "Excellent! I copied your suggested VO to the script"
click at [555, 301] on button "Post" at bounding box center [556, 300] width 26 height 12
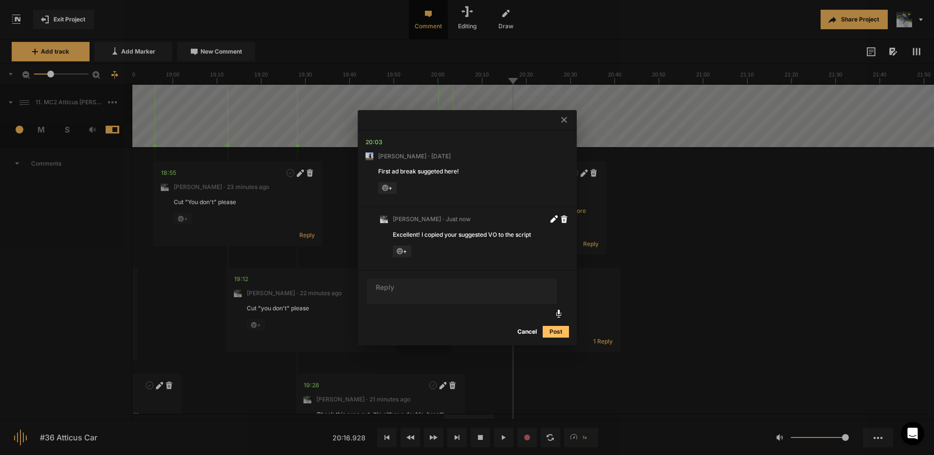
click at [564, 120] on icon at bounding box center [564, 120] width 6 height 6
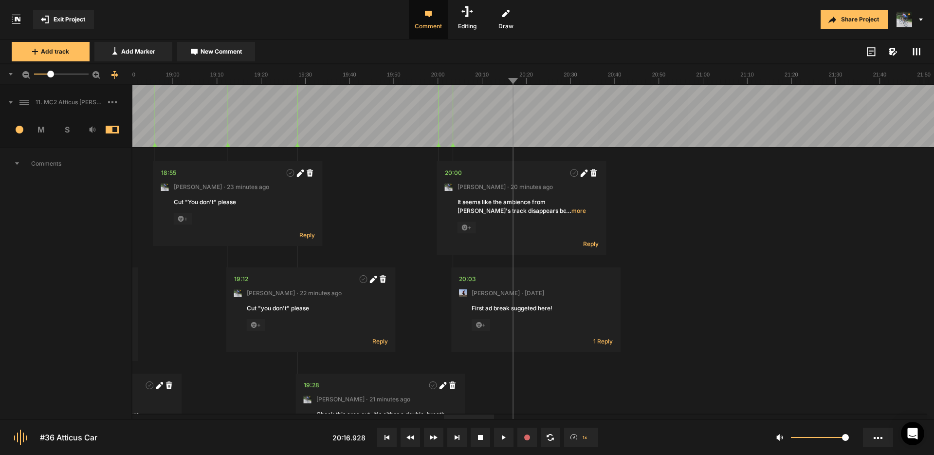
click at [221, 51] on span "New Comment" at bounding box center [221, 51] width 41 height 9
type textarea "Cut "the ch, uh""
click at [680, 262] on button "Post" at bounding box center [681, 263] width 26 height 12
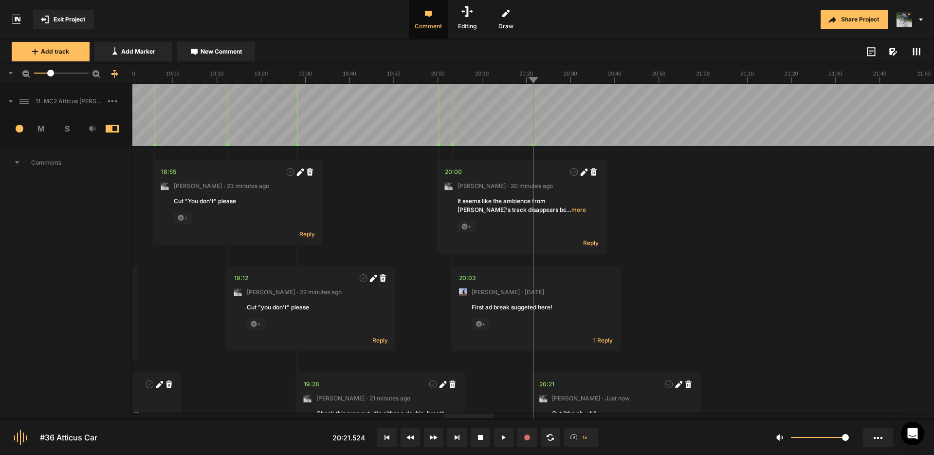
drag, startPoint x: 521, startPoint y: 96, endPoint x: 533, endPoint y: 114, distance: 21.6
drag, startPoint x: 511, startPoint y: 96, endPoint x: 567, endPoint y: 148, distance: 76.5
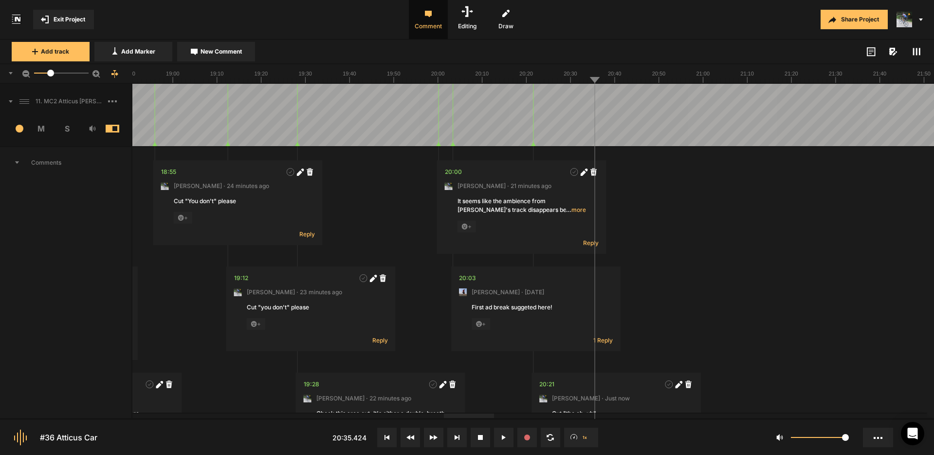
drag, startPoint x: 584, startPoint y: 99, endPoint x: 572, endPoint y: 98, distance: 12.3
click at [212, 49] on span "New Comment" at bounding box center [221, 51] width 41 height 9
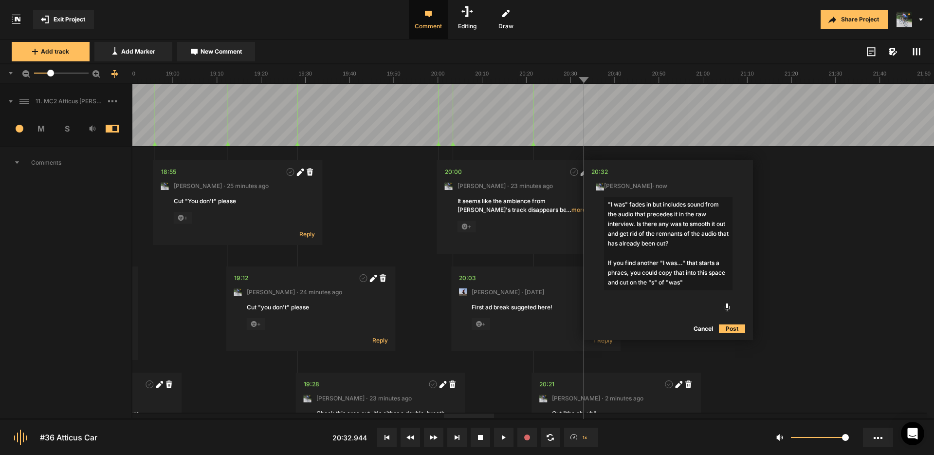
click at [621, 274] on textarea ""I was" fades in but includes sound from the audio that precedes it in the raw …" at bounding box center [668, 243] width 129 height 93
type textarea ""I was" fades in but includes sound from the audio that precedes it in the raw …"
drag, startPoint x: 729, startPoint y: 328, endPoint x: 721, endPoint y: 315, distance: 14.4
click at [729, 328] on button "Post" at bounding box center [732, 329] width 26 height 12
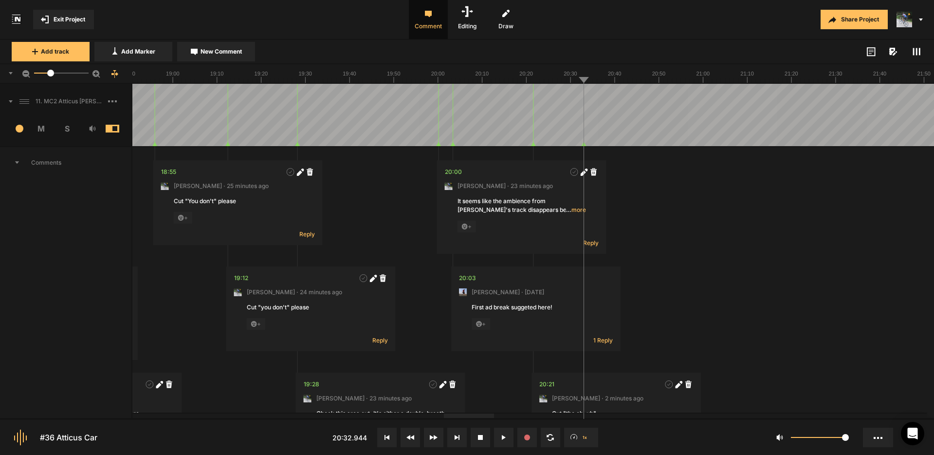
click at [919, 50] on rect at bounding box center [919, 51] width 1 height 7
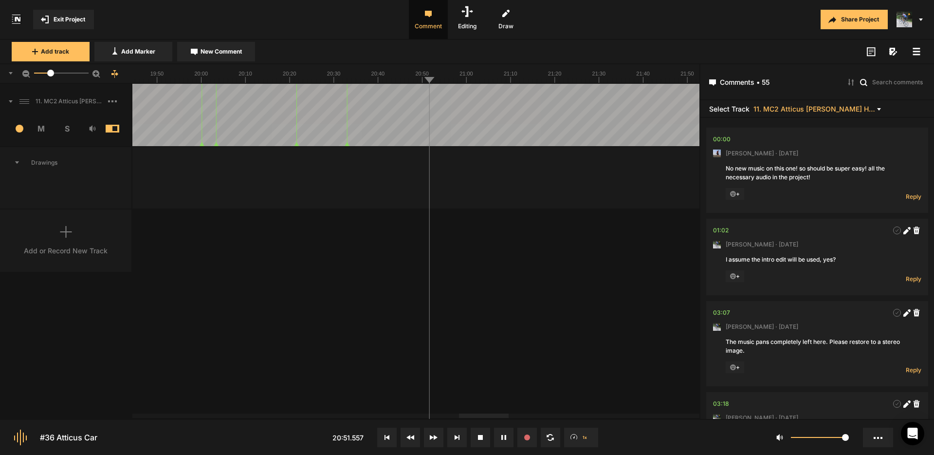
drag, startPoint x: 919, startPoint y: 52, endPoint x: 912, endPoint y: 52, distance: 6.8
click at [918, 51] on rect at bounding box center [916, 51] width 7 height 1
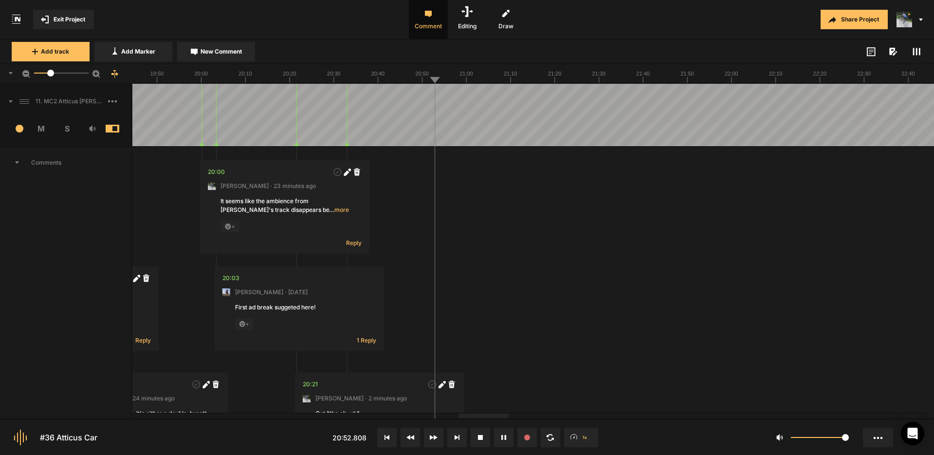
click at [918, 50] on icon at bounding box center [917, 52] width 8 height 8
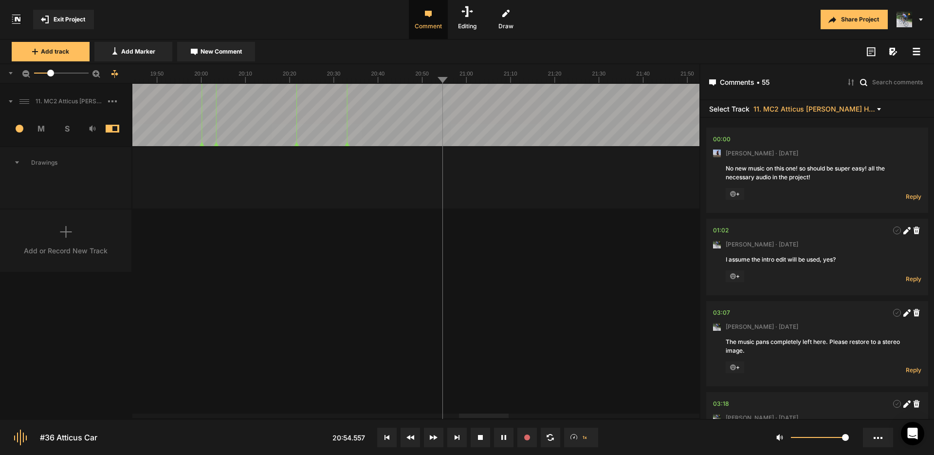
click at [917, 51] on rect at bounding box center [916, 51] width 7 height 1
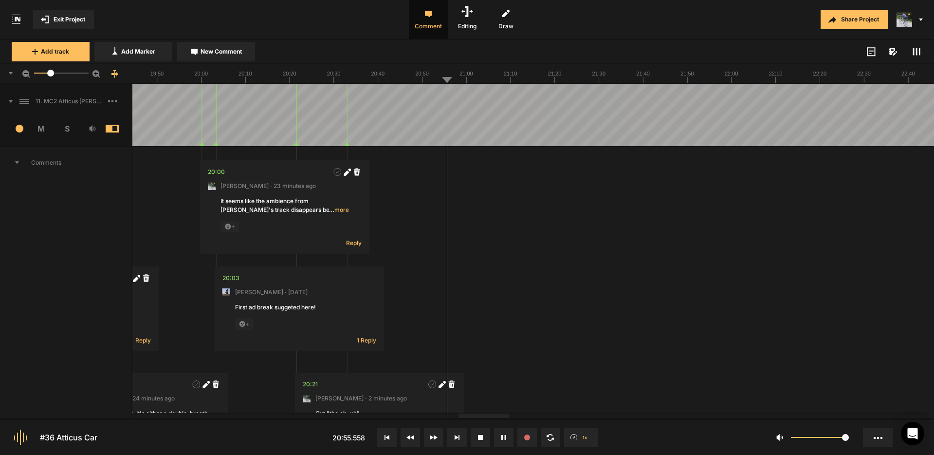
click at [224, 51] on span "New Comment" at bounding box center [221, 51] width 41 height 9
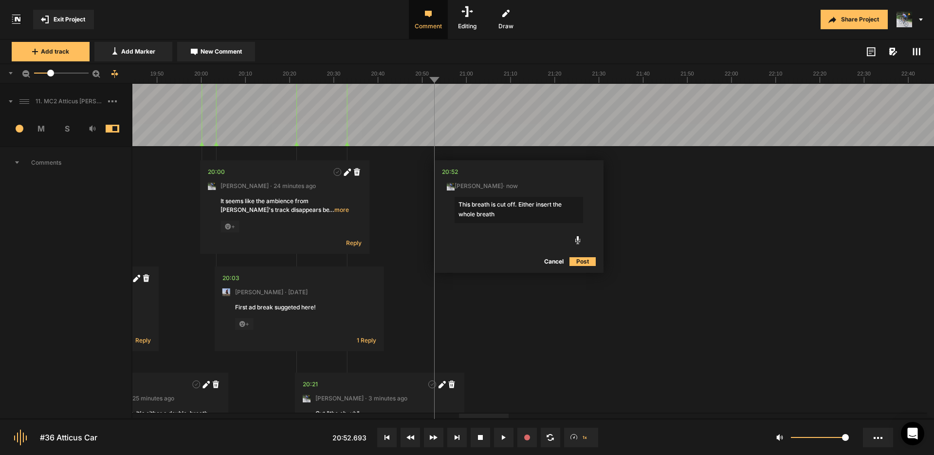
drag, startPoint x: 536, startPoint y: 203, endPoint x: 549, endPoint y: 206, distance: 12.5
click at [536, 203] on textarea "This breath is cut off. Either insert the whole breath" at bounding box center [519, 210] width 129 height 26
click at [530, 216] on textarea "This breath is cut off. Either re-insert the whole breath" at bounding box center [519, 210] width 129 height 26
click at [563, 217] on textarea "This breath is cut off. Either re-insert the whole breath or just mute that gap." at bounding box center [519, 210] width 129 height 26
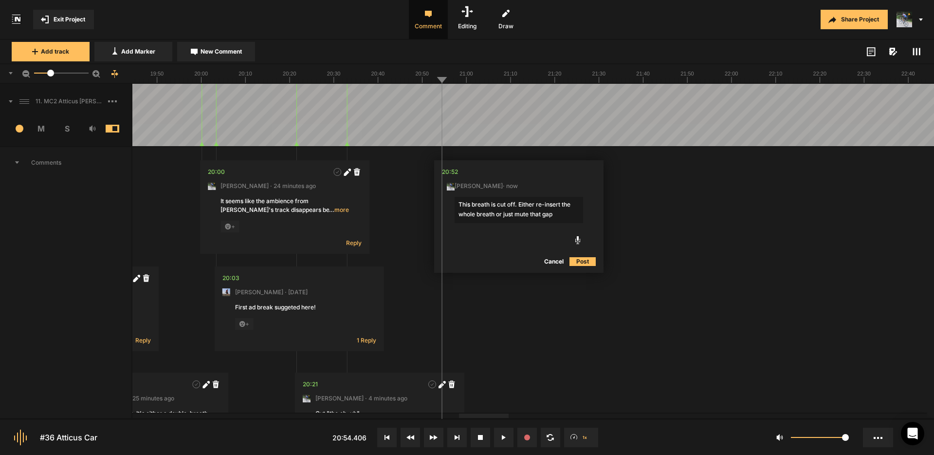
type textarea "This breath is cut off. Either re-insert the whole breath or just mute that gap."
click at [583, 263] on button "Post" at bounding box center [583, 262] width 26 height 12
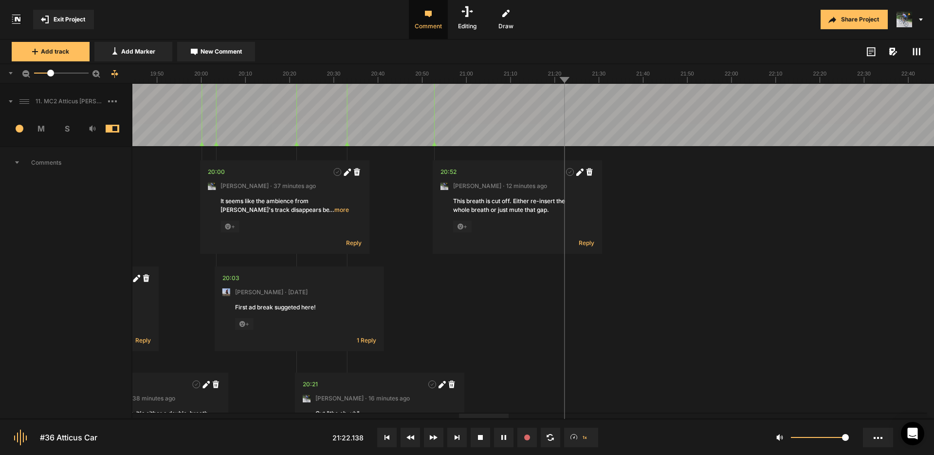
click at [216, 55] on span "New Comment" at bounding box center [221, 51] width 41 height 9
click at [623, 204] on textarea "Cut the lip smack "um, it was"" at bounding box center [634, 210] width 129 height 26
type textarea "Cut the lip smack + "um, it was""
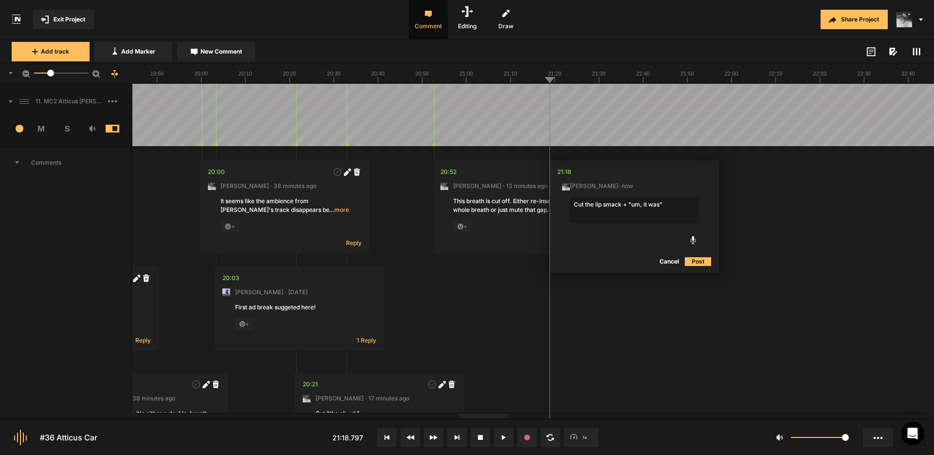
drag, startPoint x: 703, startPoint y: 262, endPoint x: 644, endPoint y: 193, distance: 90.4
click at [702, 262] on button "Post" at bounding box center [698, 262] width 26 height 12
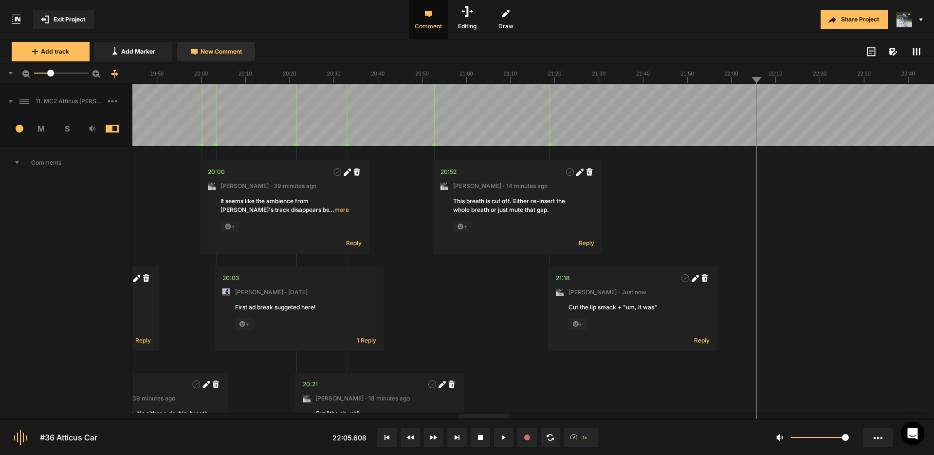
click at [222, 55] on span "New Comment" at bounding box center [221, 51] width 41 height 9
type textarea "Cut "And in" please"
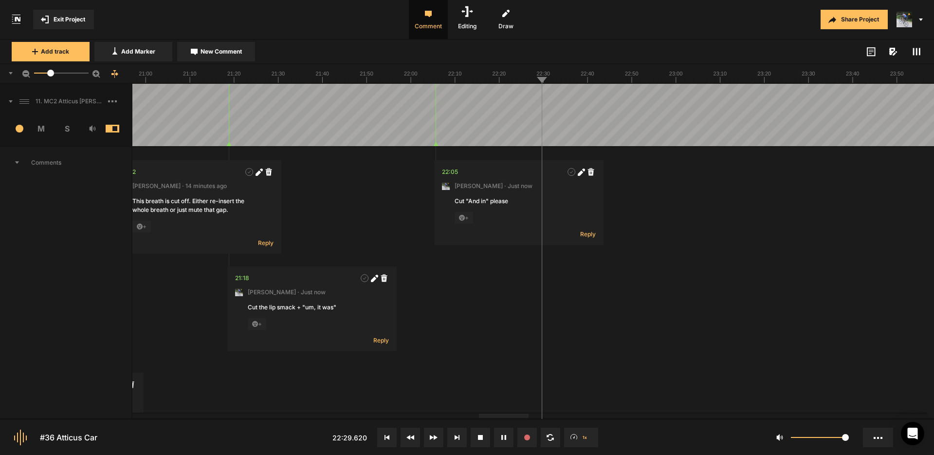
click at [506, 99] on div at bounding box center [951, 115] width 12748 height 62
click at [514, 100] on div at bounding box center [951, 115] width 12748 height 62
click at [222, 51] on span "New Comment" at bounding box center [221, 51] width 41 height 9
type textarea "Cut from this breath to "I just remember...""
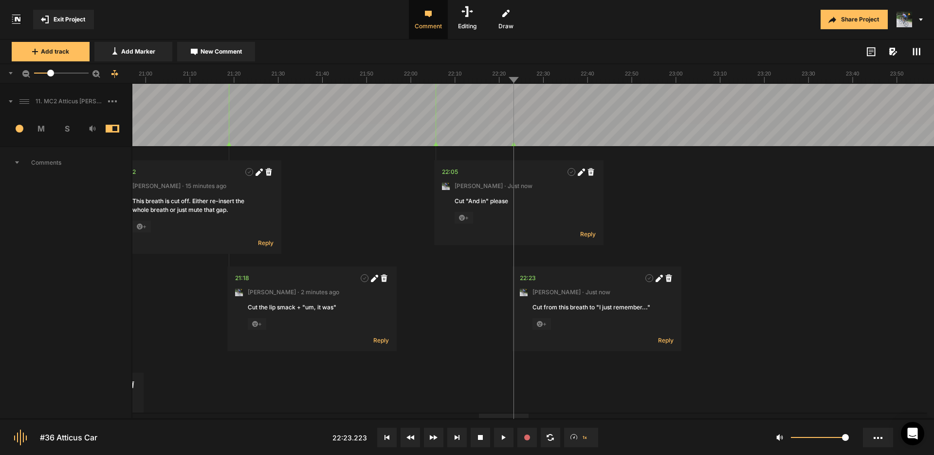
click at [507, 96] on div at bounding box center [951, 115] width 12748 height 62
click at [544, 93] on div at bounding box center [951, 115] width 12748 height 62
click at [551, 95] on div at bounding box center [951, 115] width 12748 height 62
click at [552, 95] on div at bounding box center [951, 115] width 12748 height 62
click at [547, 95] on div at bounding box center [951, 115] width 12748 height 62
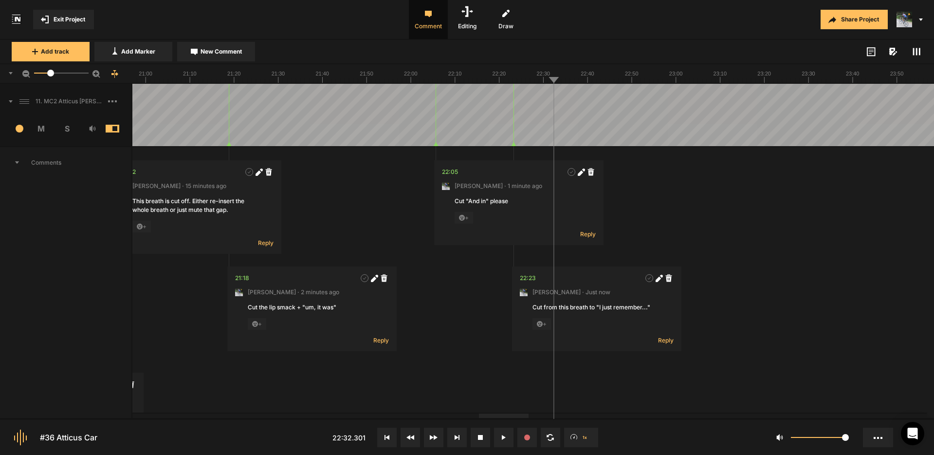
click at [550, 97] on div at bounding box center [951, 115] width 12748 height 62
click at [216, 49] on span "New Comment" at bounding box center [221, 51] width 41 height 9
type textarea "Cut the loud lip smack please"
click at [546, 98] on div at bounding box center [951, 115] width 12748 height 62
click at [614, 90] on div at bounding box center [951, 115] width 12748 height 62
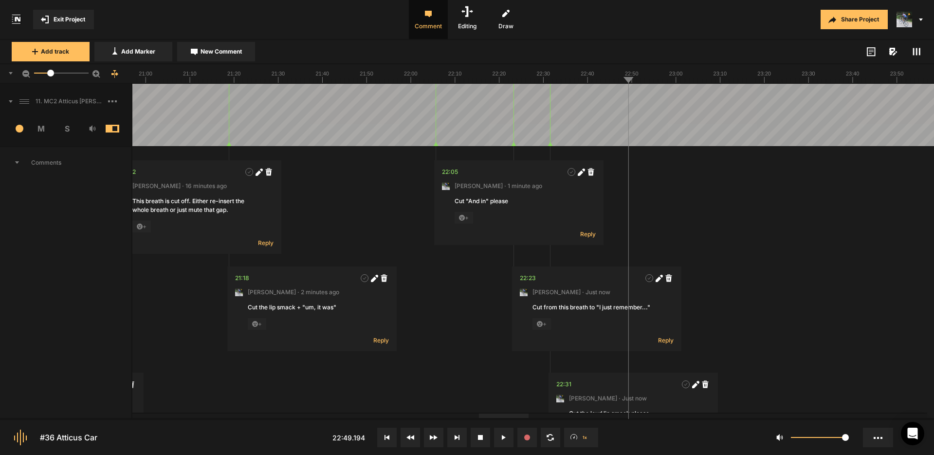
click at [621, 96] on div at bounding box center [951, 115] width 12748 height 62
click at [221, 53] on span "New Comment" at bounding box center [221, 51] width 41 height 9
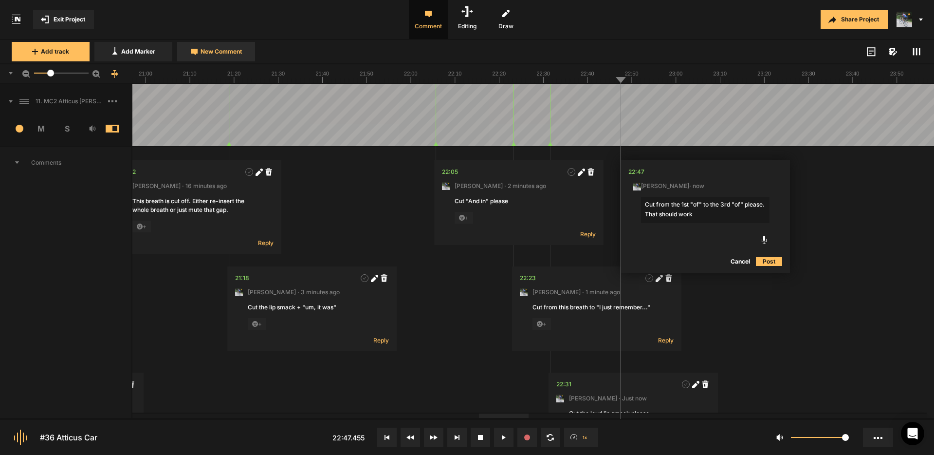
type textarea "Cut from the 1st "of" to the 3rd "of" please. That should work."
click at [611, 92] on div at bounding box center [951, 115] width 12748 height 62
click at [633, 96] on div at bounding box center [951, 115] width 12748 height 62
click at [635, 95] on div at bounding box center [951, 115] width 12748 height 62
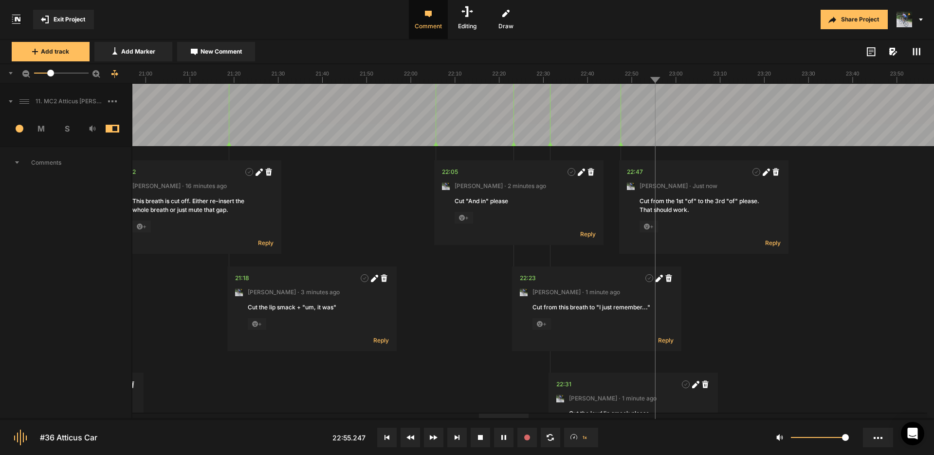
click at [631, 94] on div at bounding box center [951, 115] width 12748 height 62
click at [764, 92] on div at bounding box center [951, 115] width 12748 height 62
click at [747, 93] on div at bounding box center [951, 115] width 12748 height 62
click at [771, 96] on div at bounding box center [951, 115] width 12748 height 62
click at [208, 51] on span "New Comment" at bounding box center [221, 51] width 41 height 9
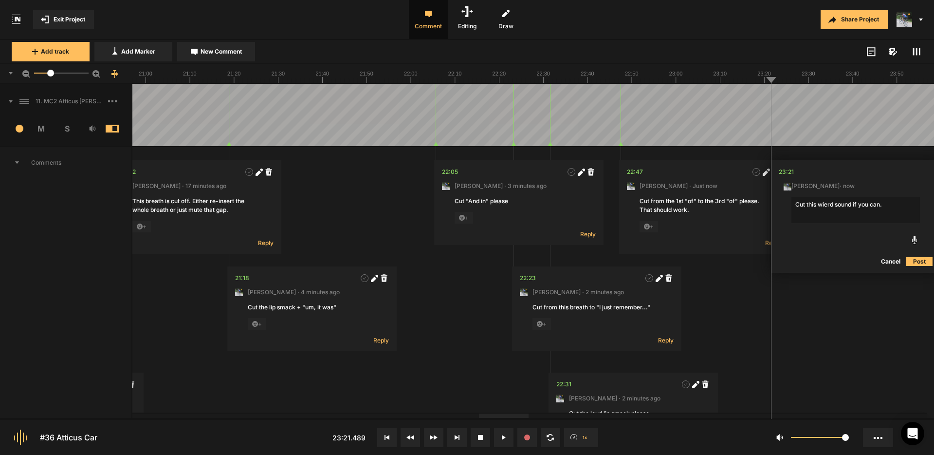
click at [826, 206] on textarea "Cut this wierd sound if you can." at bounding box center [856, 210] width 129 height 26
click at [767, 96] on div at bounding box center [951, 115] width 12748 height 62
click at [767, 95] on div at bounding box center [951, 115] width 12748 height 62
click at [900, 204] on textarea "Cut this weird sound if you can." at bounding box center [856, 210] width 129 height 26
type textarea "Cut this weird sound if you can. It sounds like a [PERSON_NAME]"
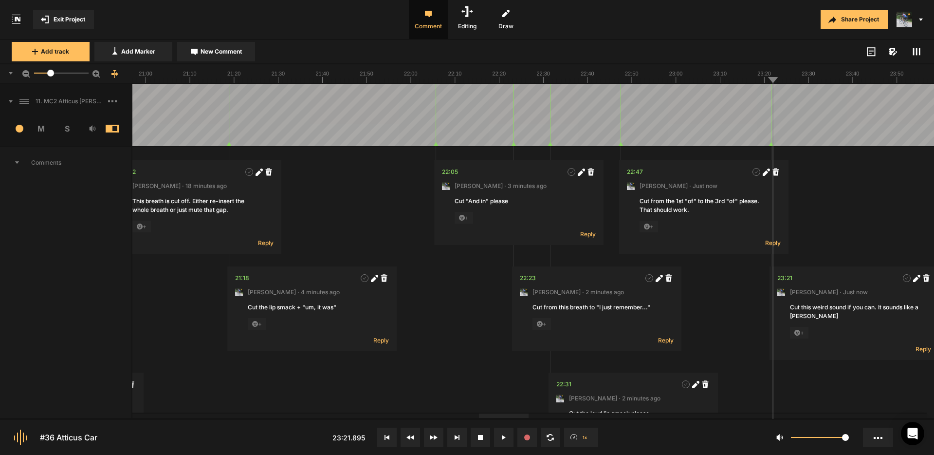
click at [767, 99] on div at bounding box center [951, 115] width 12748 height 62
click at [780, 92] on div at bounding box center [951, 115] width 12748 height 62
click at [787, 96] on div at bounding box center [951, 115] width 12748 height 62
click at [786, 99] on div at bounding box center [951, 115] width 12748 height 62
click at [226, 51] on span "New Comment" at bounding box center [221, 51] width 41 height 9
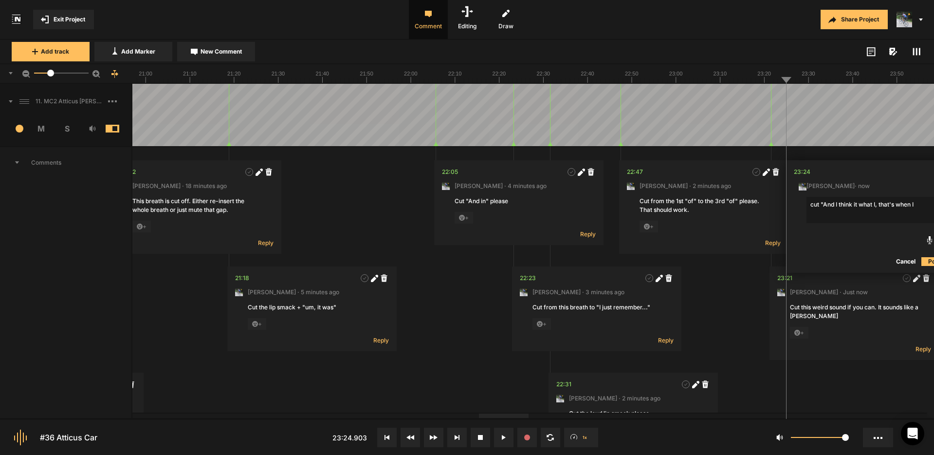
click at [767, 98] on div at bounding box center [951, 115] width 12748 height 62
click at [858, 206] on textarea "cut "And I think it what I, that's when I" at bounding box center [871, 210] width 129 height 26
click at [878, 205] on textarea "cut "And I think is what I, that's when I" at bounding box center [871, 210] width 129 height 26
click at [779, 97] on div at bounding box center [951, 115] width 12748 height 62
click at [781, 97] on div at bounding box center [951, 115] width 12748 height 62
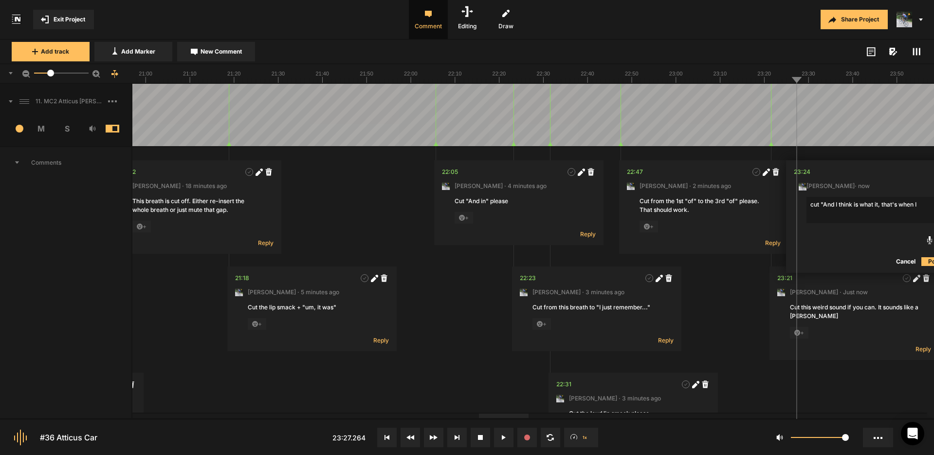
click at [881, 203] on textarea "cut "And I think is what it, that's when I" at bounding box center [871, 210] width 129 height 26
drag, startPoint x: 911, startPoint y: 205, endPoint x: 934, endPoint y: 206, distance: 22.4
click at [933, 206] on div "11. MC2 Atticus [PERSON_NAME] Hard Lock Copy 01 1 M S Comments 00:00 [PERSON_NA…" at bounding box center [467, 251] width 934 height 334
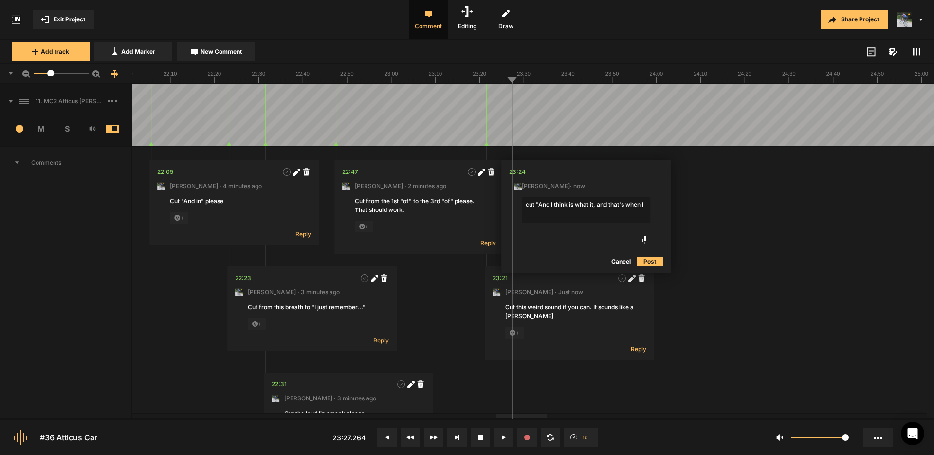
click at [537, 419] on nt-project-view "Exit Project Comment Editing Draw Share Project Add track Add Marker New Commen…" at bounding box center [467, 227] width 934 height 455
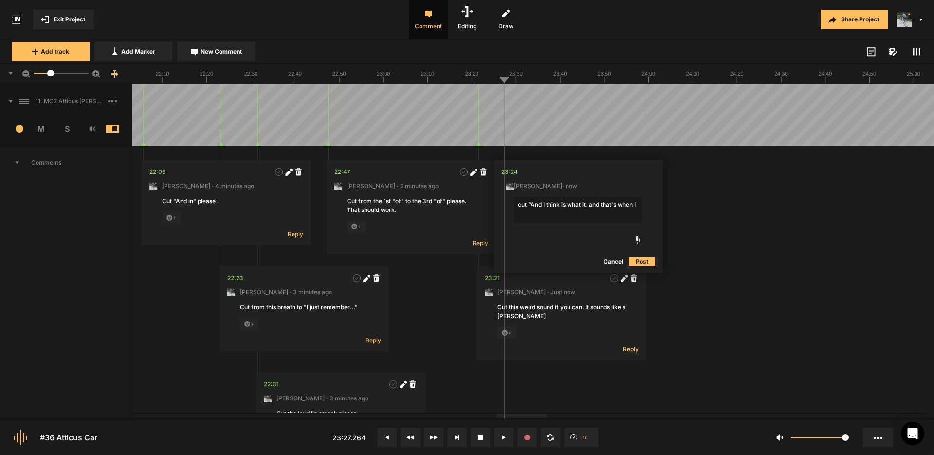
type textarea "cut "And I think is what it, and that's when I""
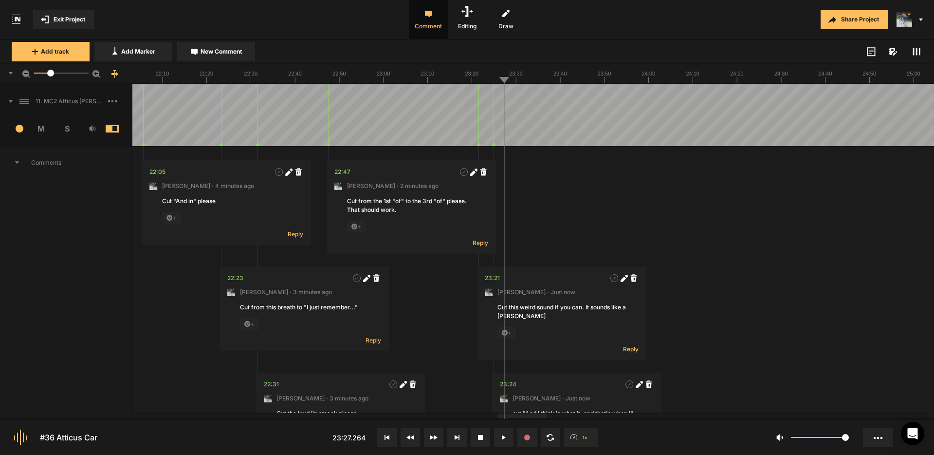
click at [484, 100] on div at bounding box center [658, 115] width 12748 height 62
drag, startPoint x: 517, startPoint y: 95, endPoint x: 526, endPoint y: 96, distance: 8.3
click at [517, 95] on div at bounding box center [658, 115] width 12748 height 62
click at [521, 99] on div at bounding box center [658, 115] width 12748 height 62
click at [518, 98] on div at bounding box center [658, 115] width 12748 height 62
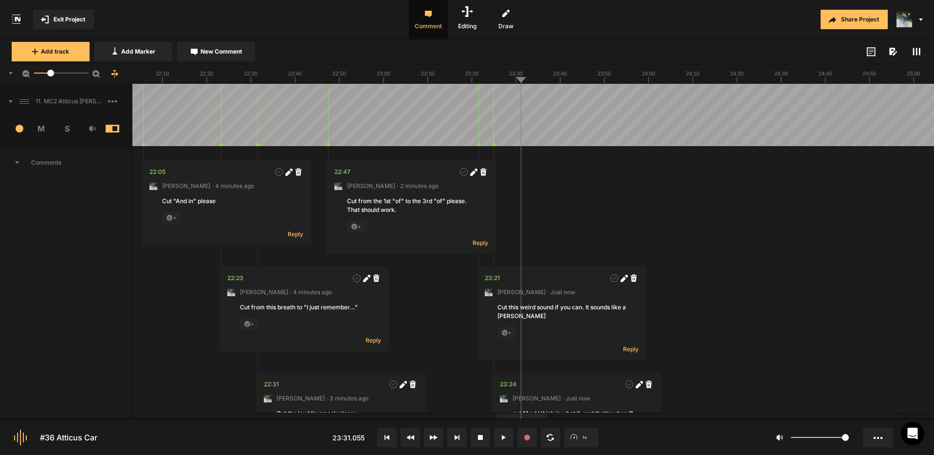
click at [518, 98] on div at bounding box center [658, 115] width 12748 height 62
click at [233, 52] on span "New Comment" at bounding box center [221, 51] width 41 height 9
click at [511, 97] on div at bounding box center [658, 115] width 12748 height 62
click at [592, 206] on textarea "Cut Lip smack +" at bounding box center [602, 210] width 129 height 26
click at [520, 97] on div at bounding box center [658, 115] width 12748 height 62
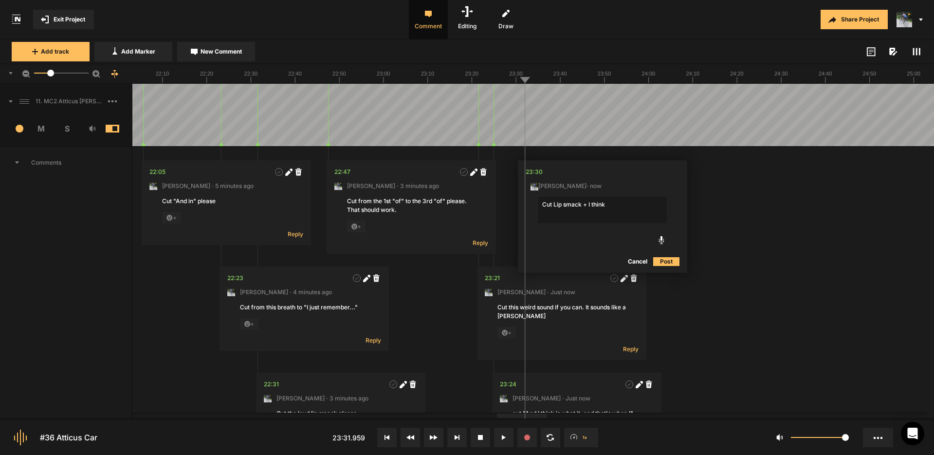
click at [517, 98] on div at bounding box center [658, 115] width 12748 height 62
click at [613, 203] on textarea "Cut Lip smack + I think" at bounding box center [602, 210] width 129 height 26
type textarea "Cut Lip smack + I think I rr... I think""
click at [516, 97] on div at bounding box center [658, 115] width 12748 height 62
click at [665, 263] on button "Post" at bounding box center [666, 262] width 26 height 12
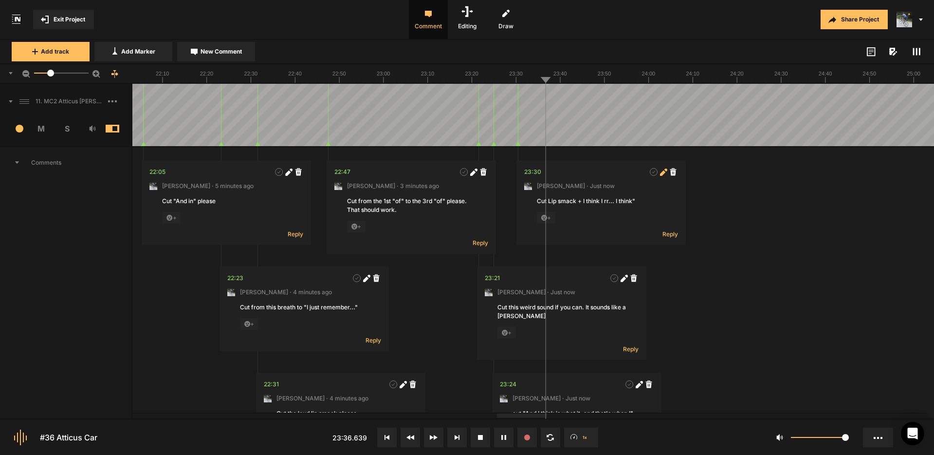
click at [664, 170] on icon at bounding box center [662, 172] width 5 height 5
click at [585, 203] on textarea "Cut Lip smack + I think I rr... I think"" at bounding box center [601, 210] width 129 height 26
type textarea "Cut Lip smack + "I think I rr... I think""
click at [665, 264] on button "Post" at bounding box center [665, 263] width 26 height 12
click at [512, 93] on div at bounding box center [658, 115] width 12748 height 62
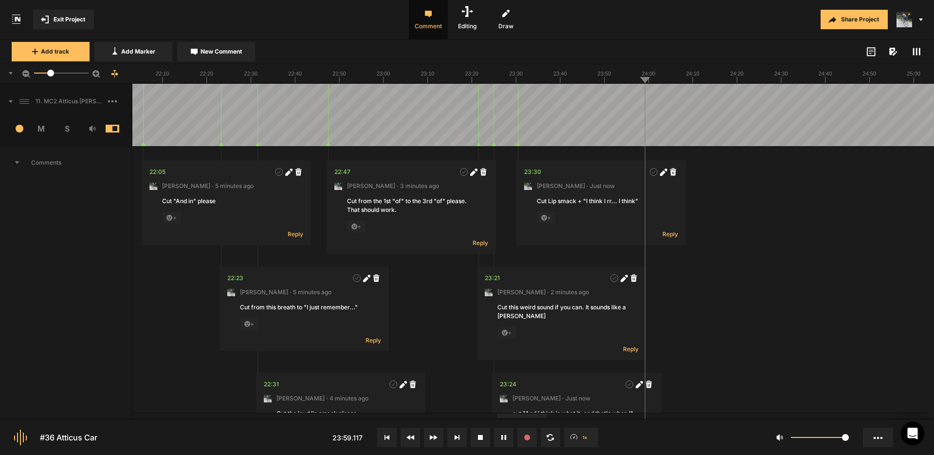
click at [920, 54] on rect at bounding box center [919, 51] width 1 height 7
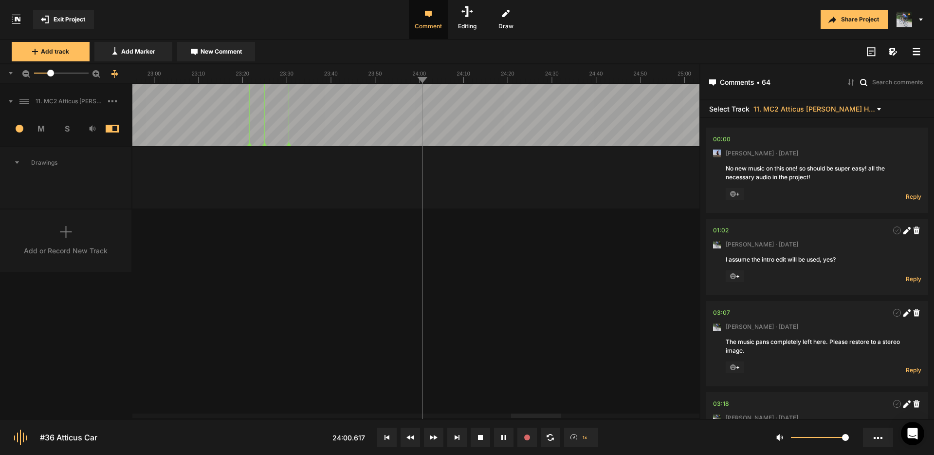
click at [913, 51] on icon at bounding box center [917, 52] width 8 height 8
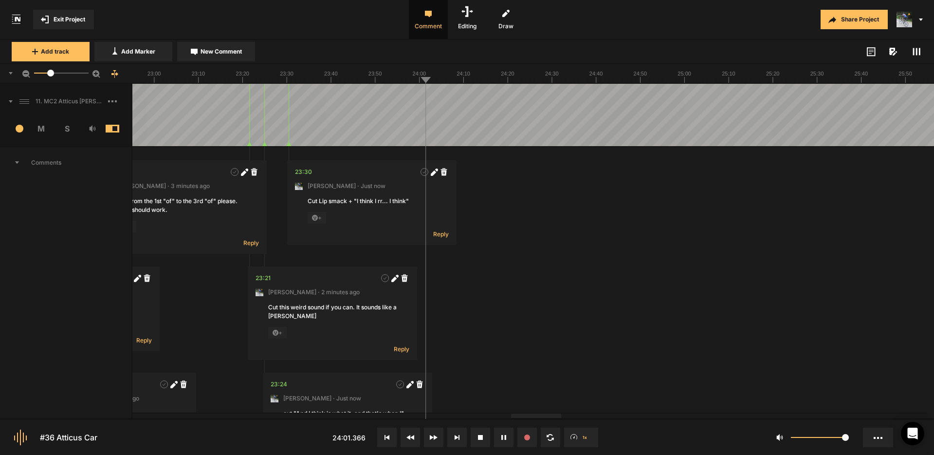
click at [915, 52] on icon at bounding box center [917, 52] width 8 height 8
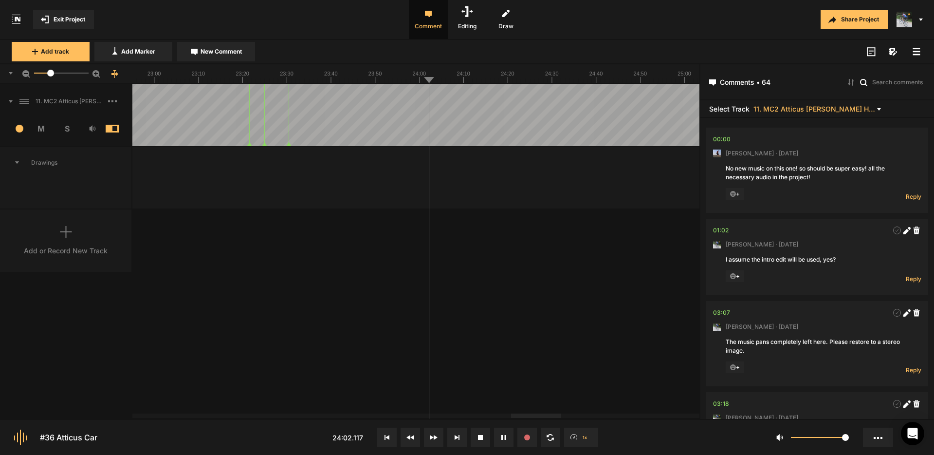
click at [915, 52] on rect at bounding box center [916, 51] width 7 height 1
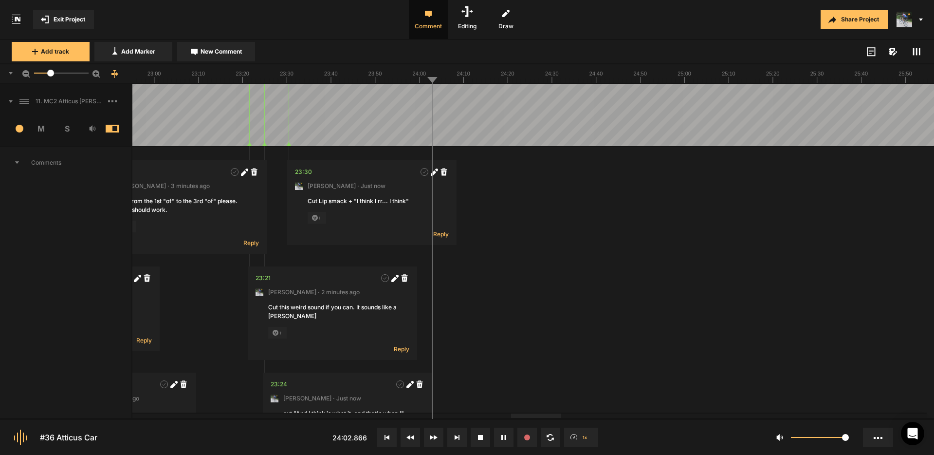
click at [916, 50] on icon at bounding box center [917, 52] width 8 height 8
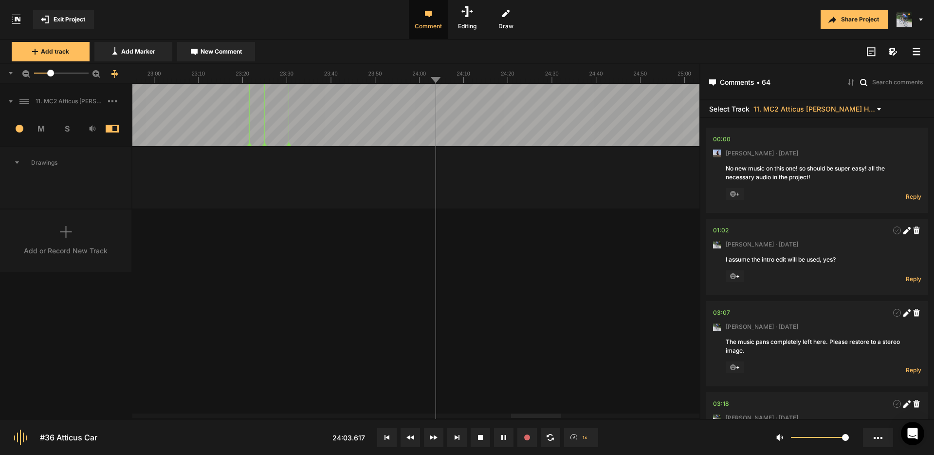
click at [916, 50] on icon at bounding box center [917, 52] width 8 height 8
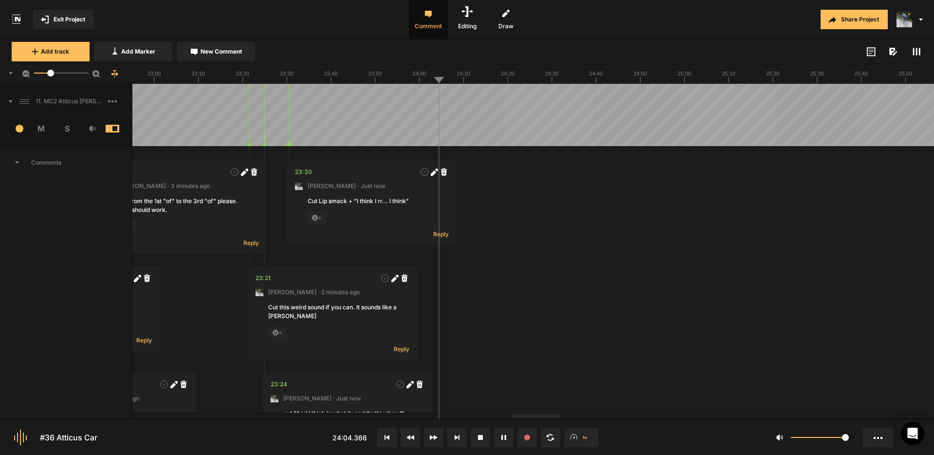
click at [916, 52] on rect at bounding box center [916, 51] width 1 height 7
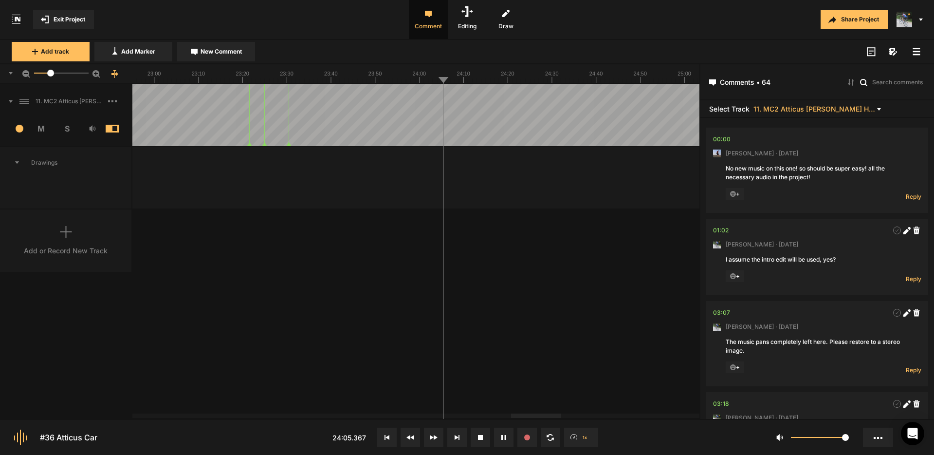
click at [916, 52] on icon at bounding box center [917, 52] width 8 height 8
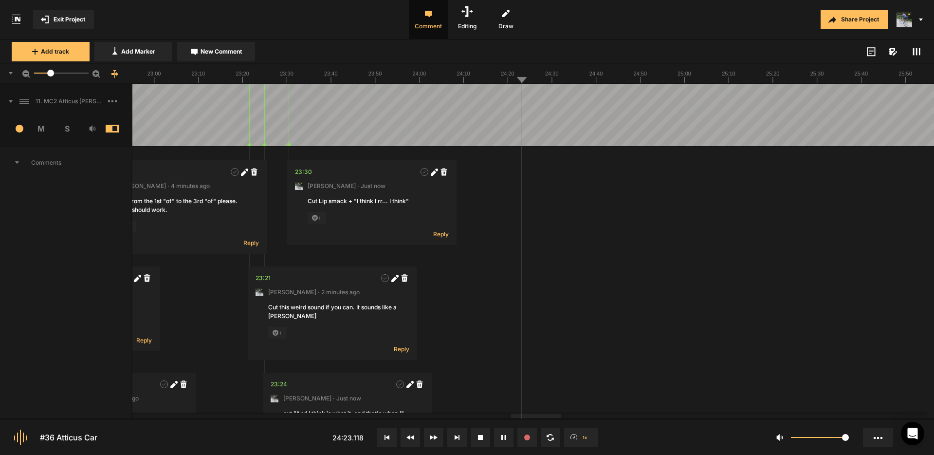
click at [508, 97] on div at bounding box center [429, 115] width 12748 height 62
click at [511, 94] on div at bounding box center [429, 115] width 12748 height 62
click at [598, 100] on div at bounding box center [429, 115] width 12748 height 62
click at [601, 101] on div at bounding box center [429, 115] width 12748 height 62
click at [599, 100] on div at bounding box center [429, 115] width 12748 height 62
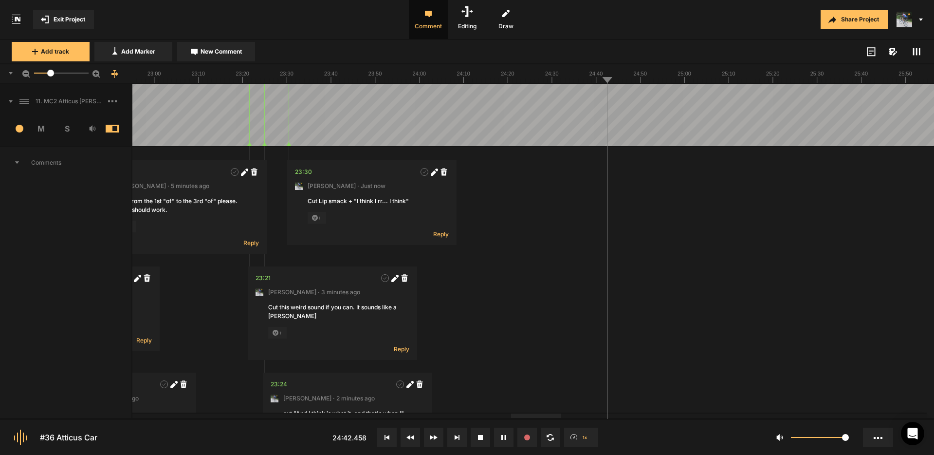
click at [599, 100] on div at bounding box center [429, 115] width 12748 height 62
click at [596, 93] on div at bounding box center [429, 115] width 12748 height 62
click at [601, 100] on div at bounding box center [429, 115] width 12748 height 62
click at [217, 48] on span "New Comment" at bounding box center [221, 51] width 41 height 9
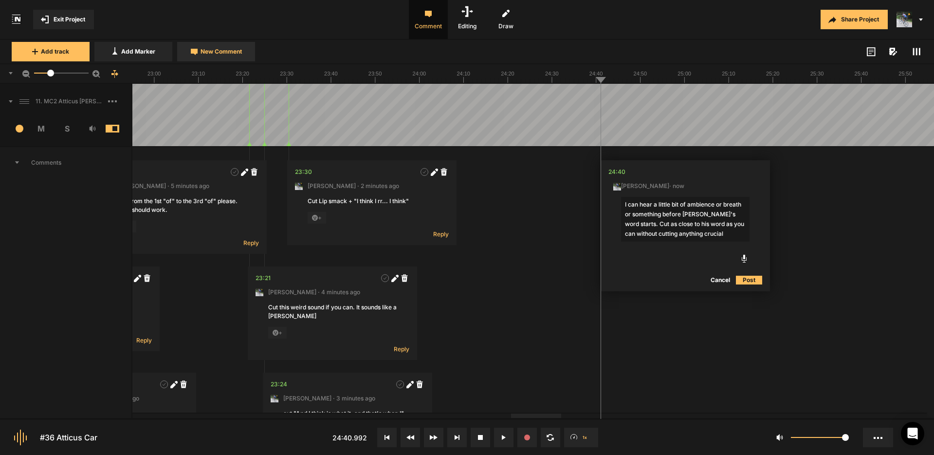
type textarea "I can hear a little bit of ambience or breath or something before [PERSON_NAME]…"
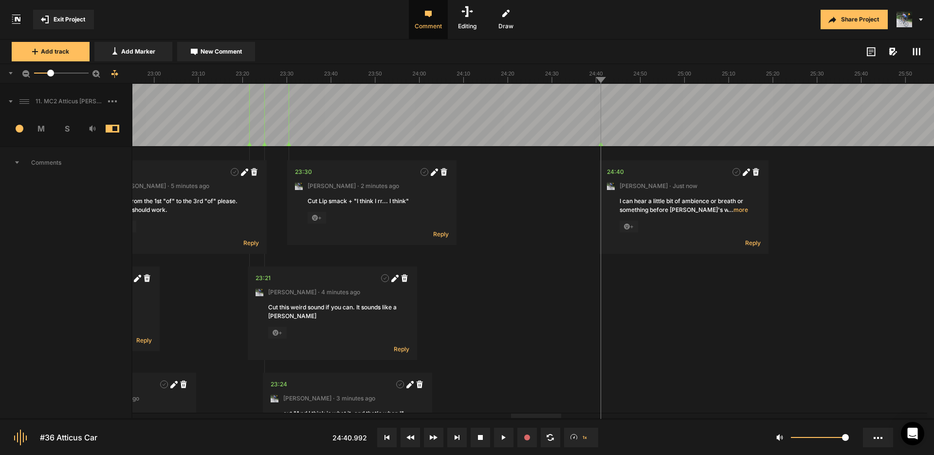
click at [596, 97] on div at bounding box center [429, 115] width 12748 height 62
click at [592, 95] on div at bounding box center [429, 115] width 12748 height 62
click at [608, 92] on div at bounding box center [429, 115] width 12748 height 62
click at [216, 51] on span "New Comment" at bounding box center [221, 51] width 41 height 9
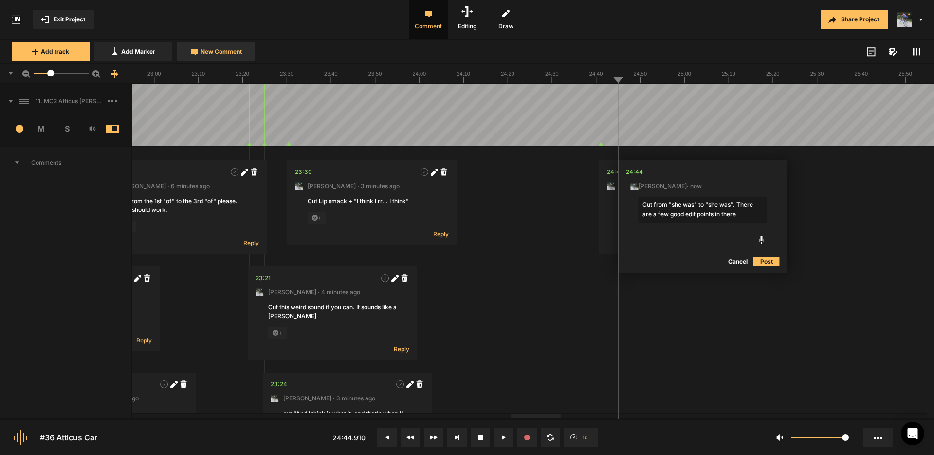
type textarea "Cut from "she was" to "she was". There are a few good edit points in there."
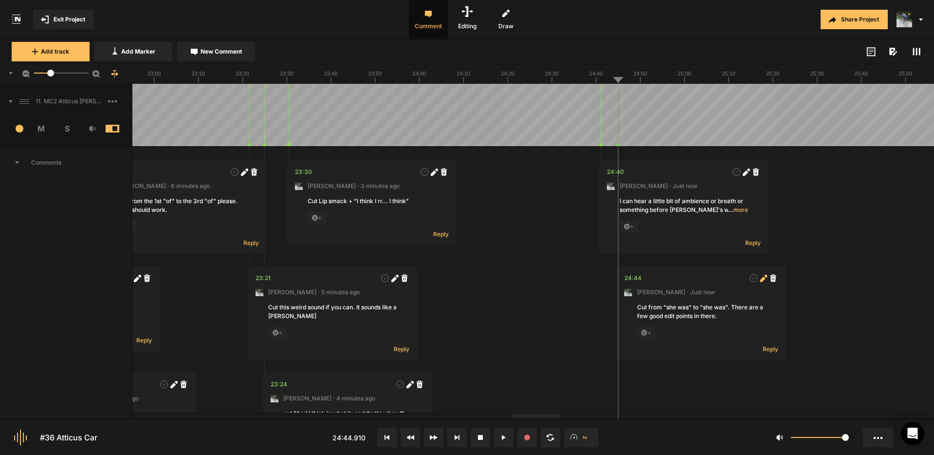
click at [764, 278] on icon at bounding box center [762, 278] width 5 height 5
type textarea "Cut from "she was" to "she was". There are a few good edit points in there to c…"
click at [611, 99] on div at bounding box center [429, 115] width 12748 height 62
click at [670, 98] on div at bounding box center [429, 115] width 12748 height 62
click at [812, 99] on div at bounding box center [429, 115] width 12748 height 62
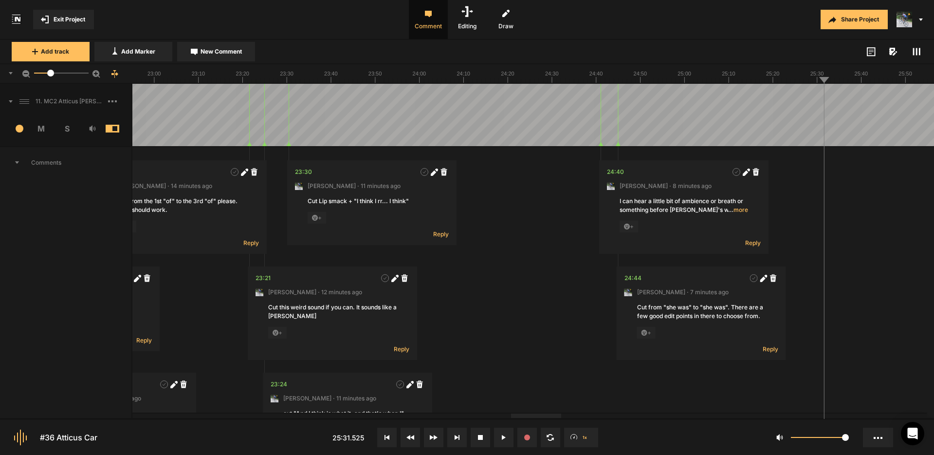
click at [818, 100] on div at bounding box center [429, 115] width 12748 height 62
click at [813, 98] on div at bounding box center [429, 115] width 12748 height 62
click at [818, 99] on div at bounding box center [429, 115] width 12748 height 62
click at [216, 52] on span "New Comment" at bounding box center [221, 51] width 41 height 9
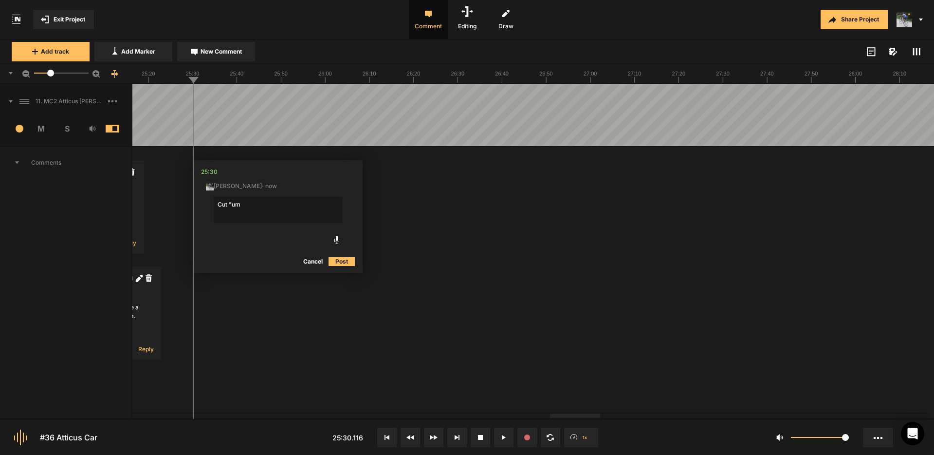
click at [589, 417] on div at bounding box center [575, 415] width 50 height 4
type textarea "Cut "um"
click at [309, 260] on button "Cancel" at bounding box center [312, 262] width 31 height 12
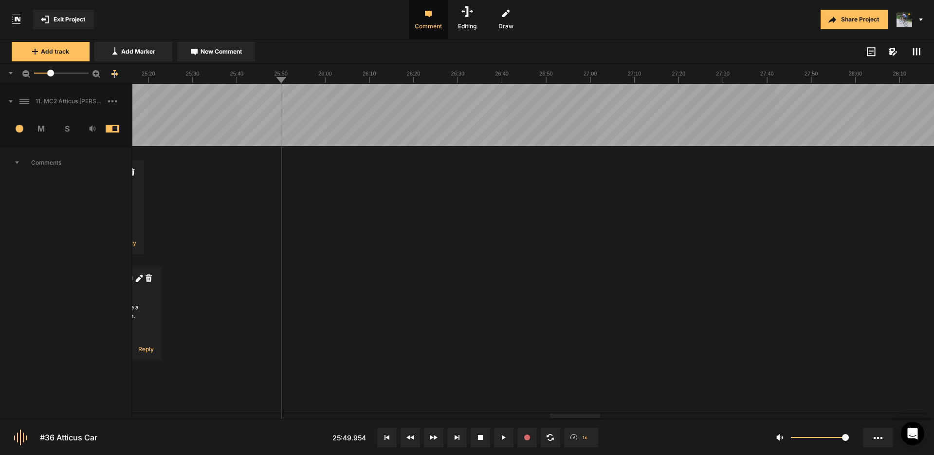
click at [208, 46] on button "New Comment" at bounding box center [216, 51] width 78 height 19
type textarea "Cut "who afear, who""
click at [426, 261] on button "Post" at bounding box center [421, 262] width 26 height 12
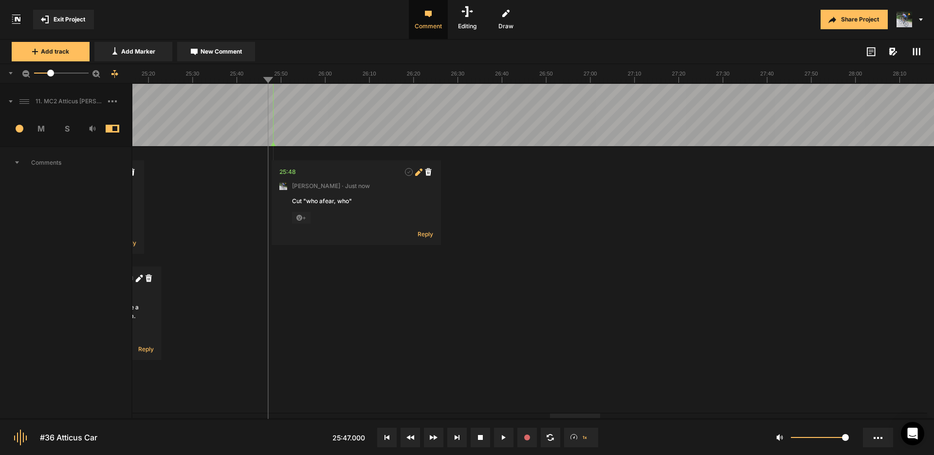
click at [416, 175] on icon at bounding box center [417, 172] width 5 height 5
click at [294, 202] on textarea "Cut "who afear, who"" at bounding box center [356, 210] width 129 height 26
type textarea "Clean up this area by cutting' "who afear, who""
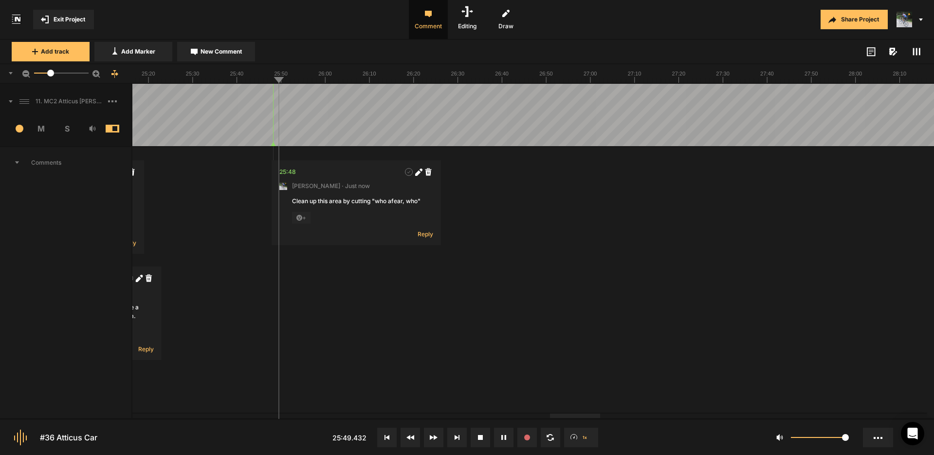
click at [222, 52] on span "New Comment" at bounding box center [221, 51] width 41 height 9
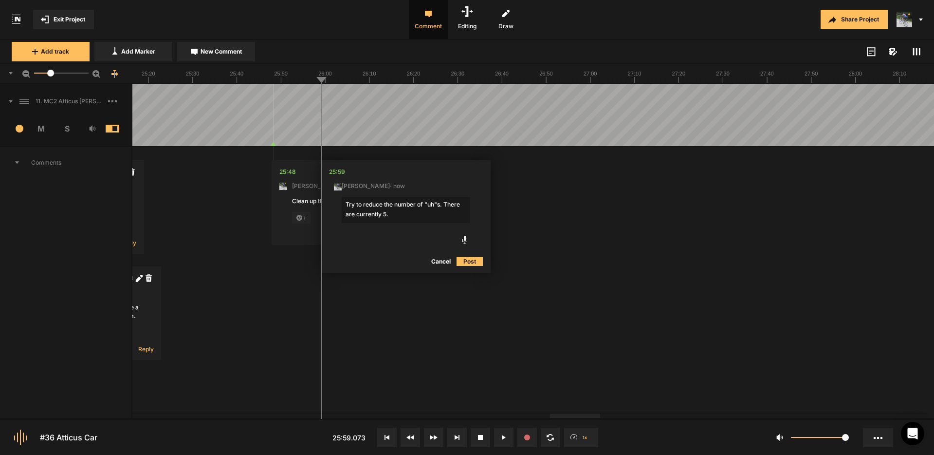
drag, startPoint x: 442, startPoint y: 204, endPoint x: 452, endPoint y: 205, distance: 9.8
click at [442, 204] on textarea "Try to reduce the number of "uh"s. There are currently 5." at bounding box center [406, 210] width 129 height 26
type textarea "Try to reduce the number of "uh"s if possible. There are currently 5."
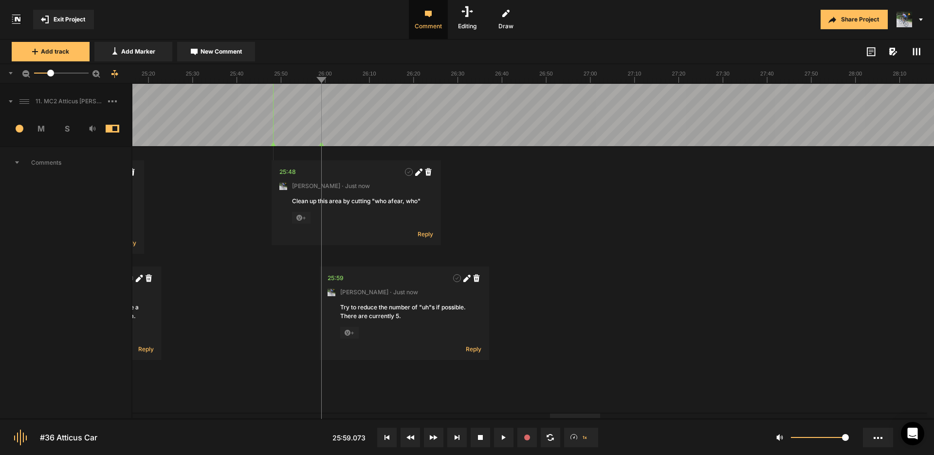
click at [467, 279] on icon at bounding box center [465, 278] width 5 height 5
click at [430, 308] on textarea "Try to reduce the number of "uh"s if possible. There are currently 5." at bounding box center [404, 316] width 129 height 26
type textarea "Try to reduce the number of "a"s if possible. There are currently 5."
click at [467, 368] on button "Post" at bounding box center [468, 369] width 26 height 12
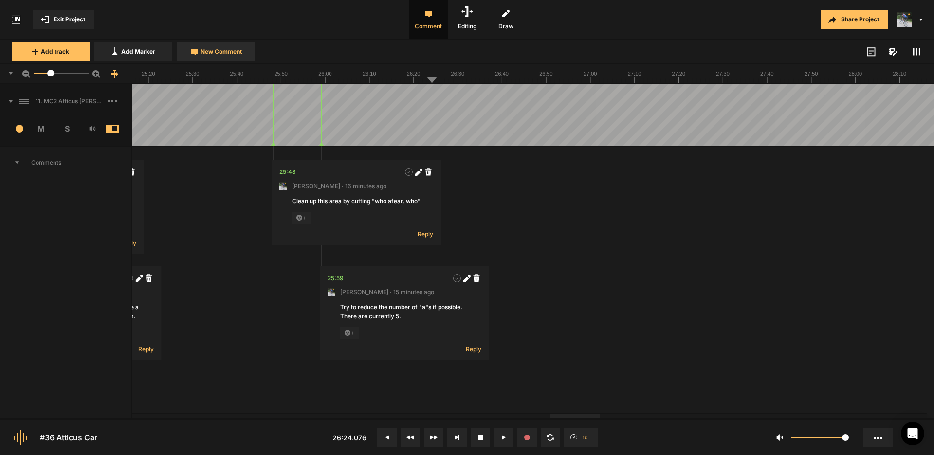
click at [221, 48] on span "New Comment" at bounding box center [221, 51] width 41 height 9
click at [456, 204] on textarea "And become a and become a"" at bounding box center [516, 210] width 129 height 26
click at [552, 201] on textarea ""And become a and become a"" at bounding box center [516, 210] width 129 height 26
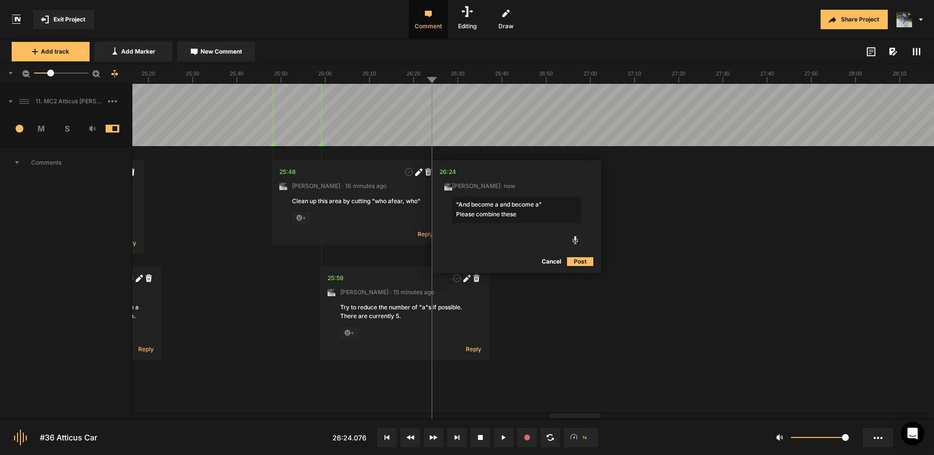
click at [477, 214] on textarea ""And become a and become a" Please combine these" at bounding box center [516, 210] width 129 height 26
click at [571, 212] on textarea ""And become a and become a" Please make an edit and combine these" at bounding box center [516, 210] width 129 height 26
type textarea ""And become a and become a" Please make an edit and combine these phrases."
click at [581, 269] on button "Post" at bounding box center [580, 270] width 26 height 12
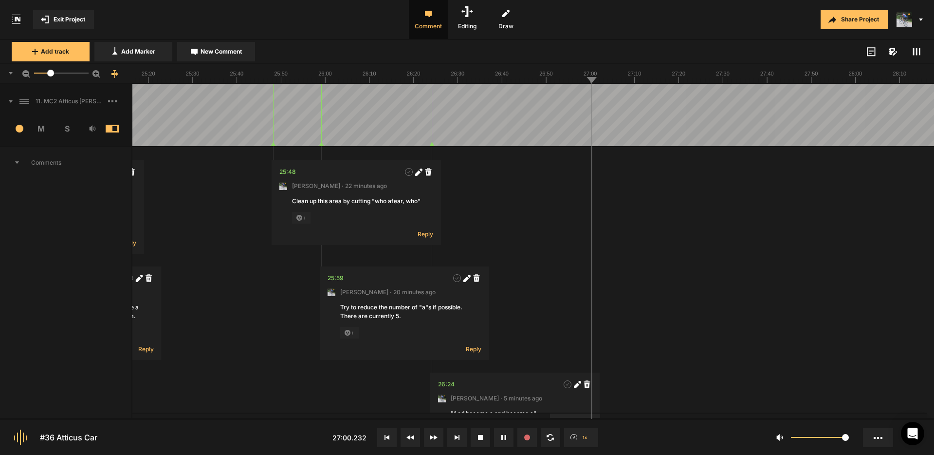
click at [219, 48] on span "New Comment" at bounding box center [221, 51] width 41 height 9
type textarea "Seems like"
click at [710, 261] on button "Cancel" at bounding box center [709, 262] width 31 height 12
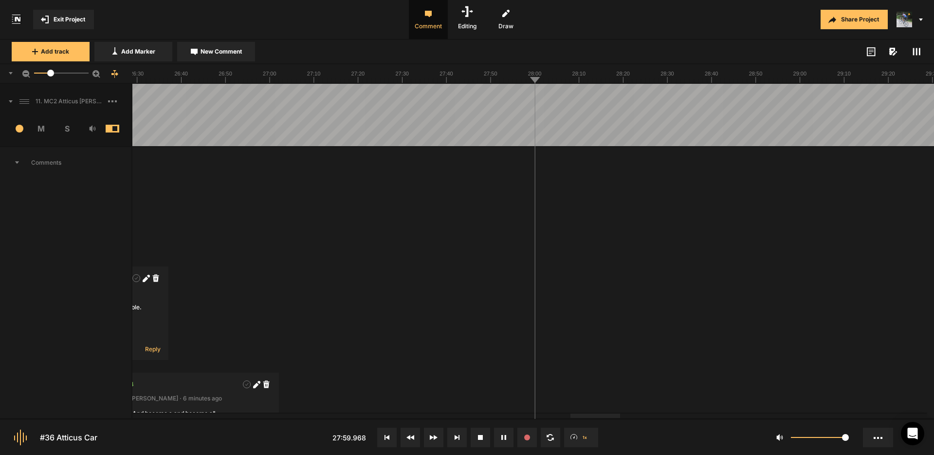
click at [68, 18] on span "Exit Project" at bounding box center [70, 19] width 32 height 9
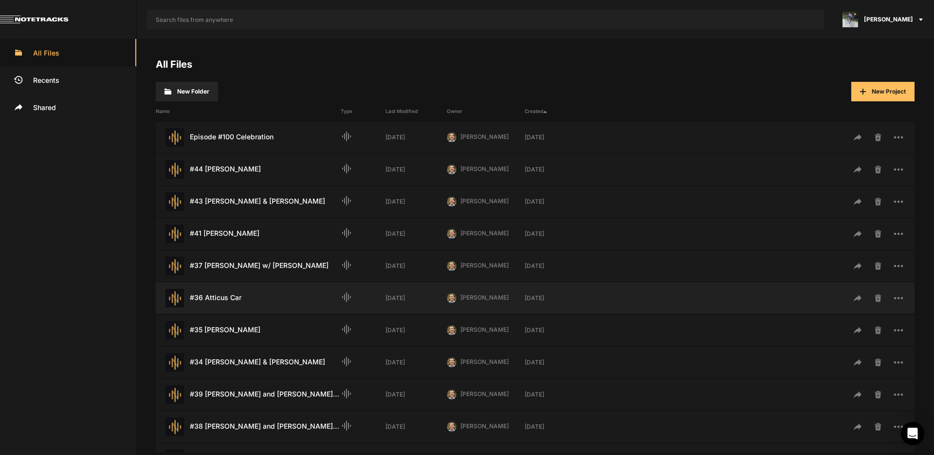
click at [224, 295] on div "#36 Atticus Car Last Modified: [DATE]" at bounding box center [248, 298] width 185 height 18
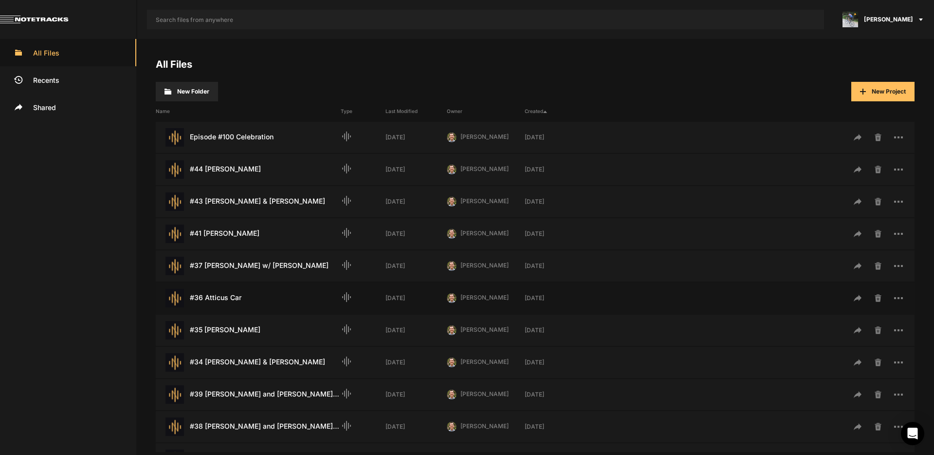
click at [224, 295] on div "#36 Atticus Car Last Modified: [DATE]" at bounding box center [248, 298] width 185 height 18
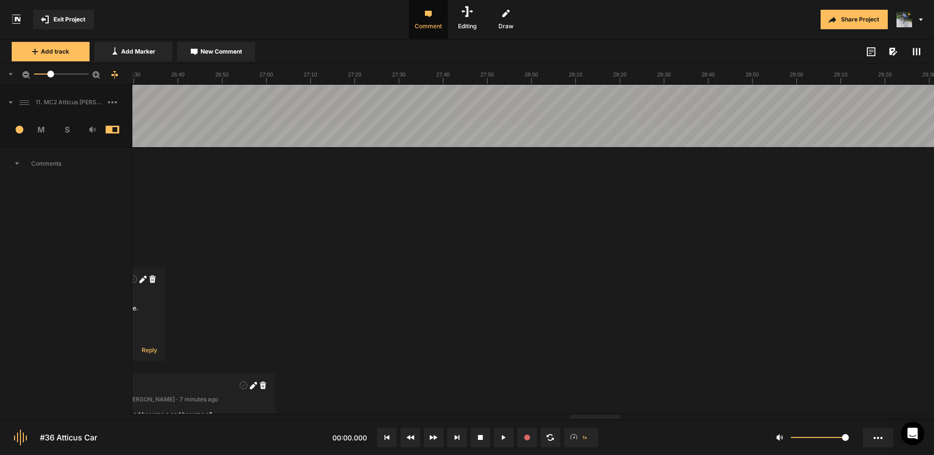
click at [621, 414] on div at bounding box center [596, 416] width 50 height 4
click at [65, 20] on span "Exit Project" at bounding box center [70, 19] width 32 height 9
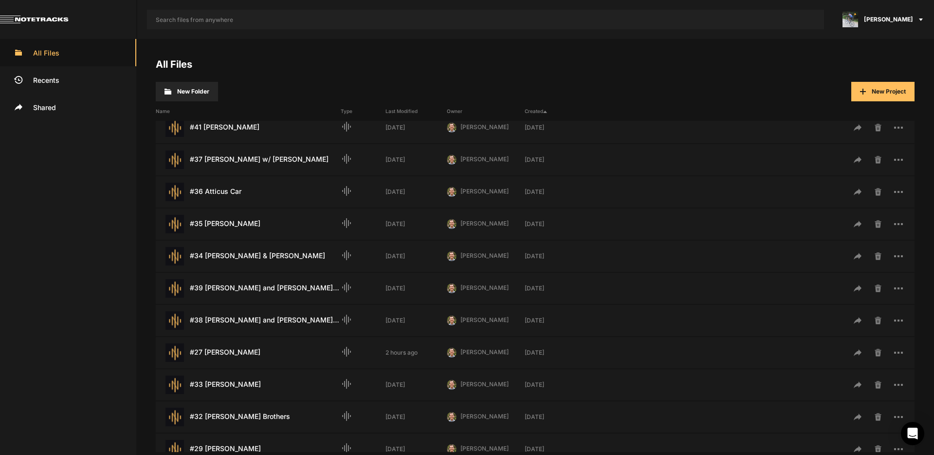
scroll to position [85, 0]
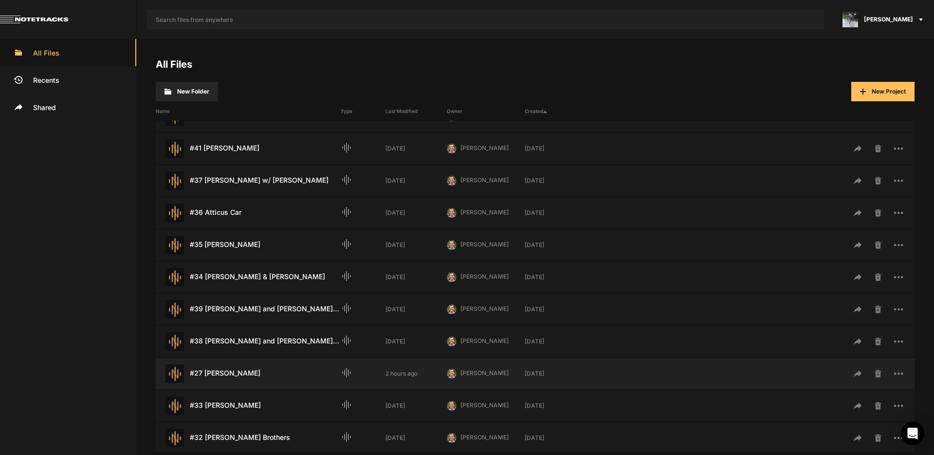
click at [235, 378] on div "#27 [PERSON_NAME] Last Modified: 2 hours ago" at bounding box center [248, 373] width 185 height 18
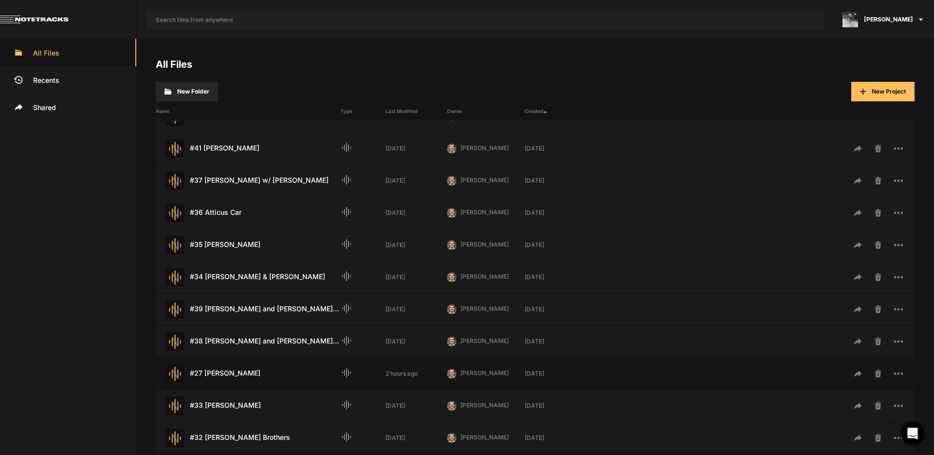
click at [235, 378] on div "#27 [PERSON_NAME] Last Modified: 2 hours ago" at bounding box center [248, 373] width 185 height 18
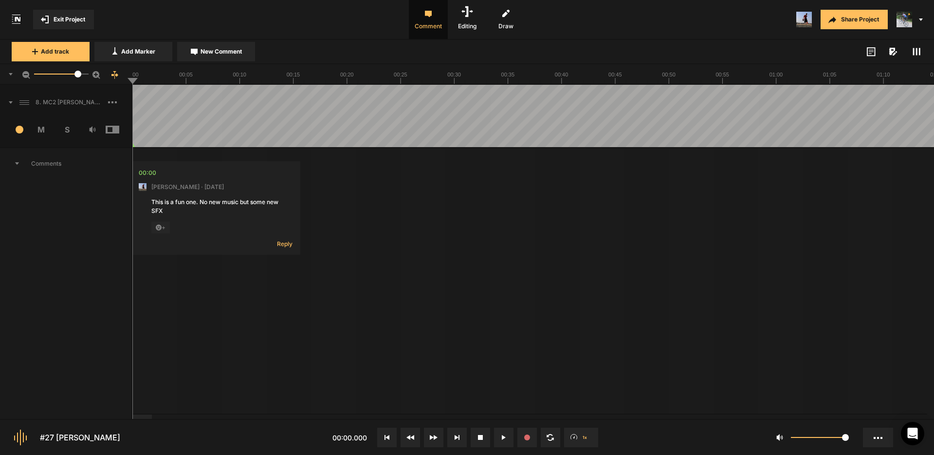
click at [16, 164] on icon at bounding box center [17, 163] width 4 height 2
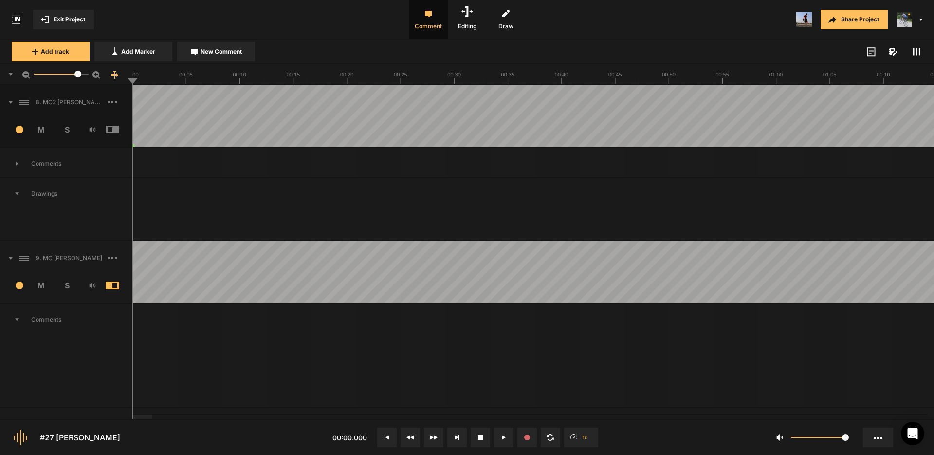
click at [15, 319] on icon at bounding box center [17, 319] width 5 height 3
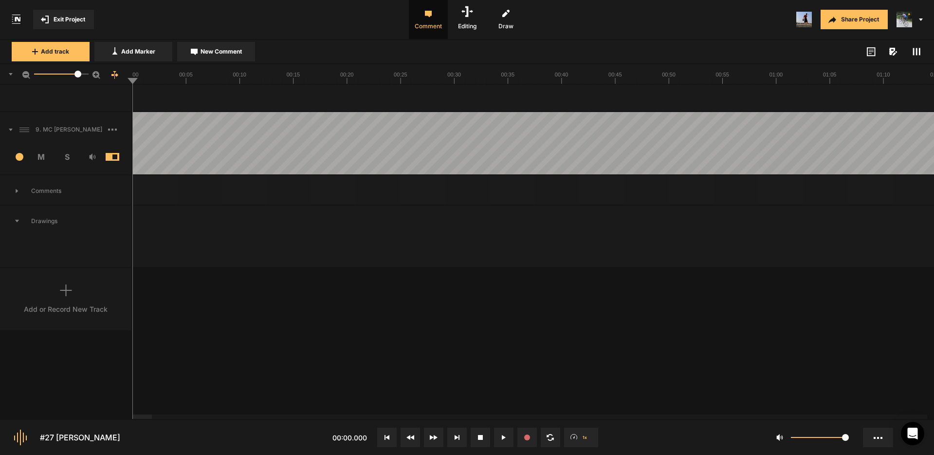
scroll to position [149, 0]
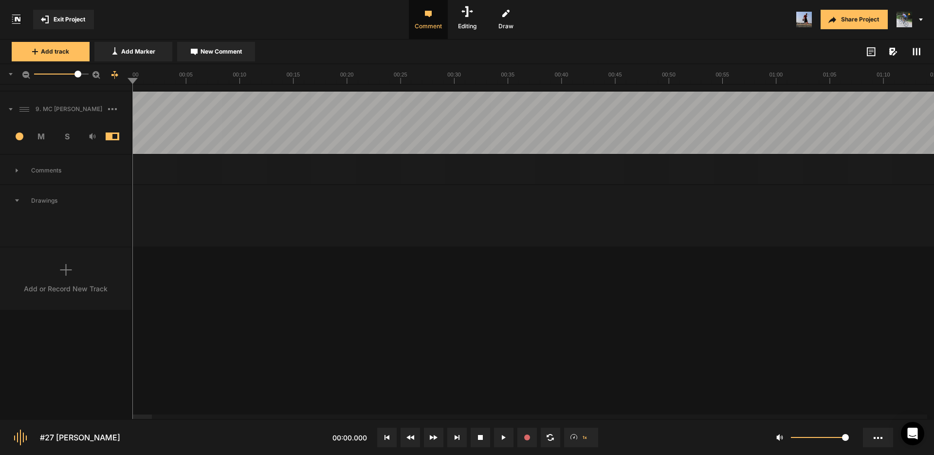
click at [17, 171] on icon at bounding box center [17, 170] width 2 height 4
click at [17, 169] on icon at bounding box center [17, 170] width 4 height 2
click at [9, 107] on span at bounding box center [6, 109] width 13 height 16
click at [11, 107] on icon at bounding box center [11, 109] width 3 height 5
click at [112, 108] on rect at bounding box center [112, 109] width 2 height 2
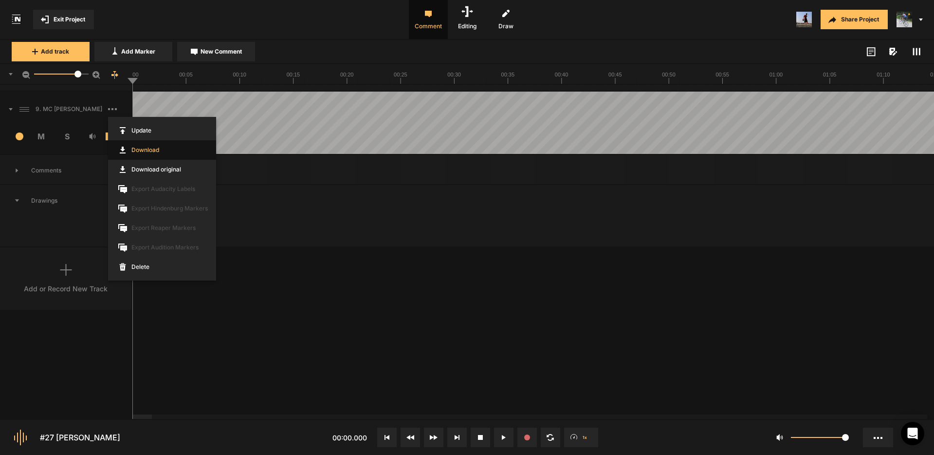
click at [143, 149] on link "Download" at bounding box center [162, 149] width 108 height 19
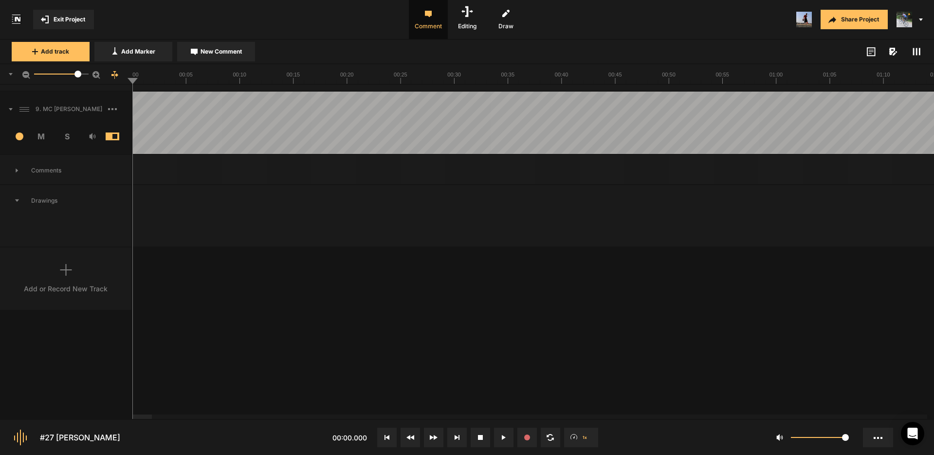
click at [114, 110] on span at bounding box center [119, 109] width 23 height 16
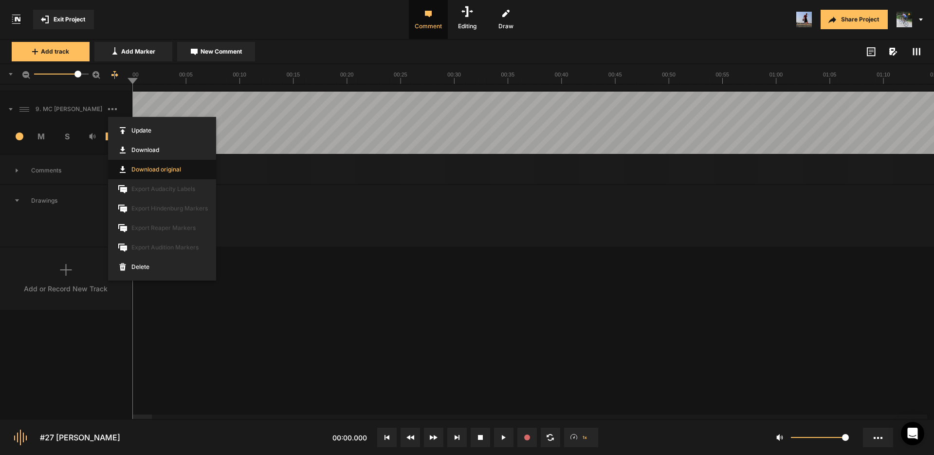
click at [161, 169] on link "Download original" at bounding box center [162, 169] width 108 height 19
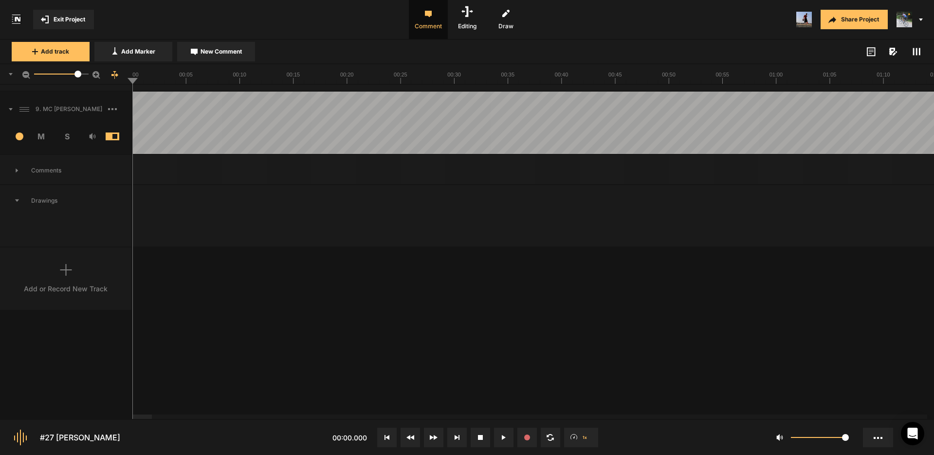
click at [73, 20] on span "Exit Project" at bounding box center [70, 19] width 32 height 9
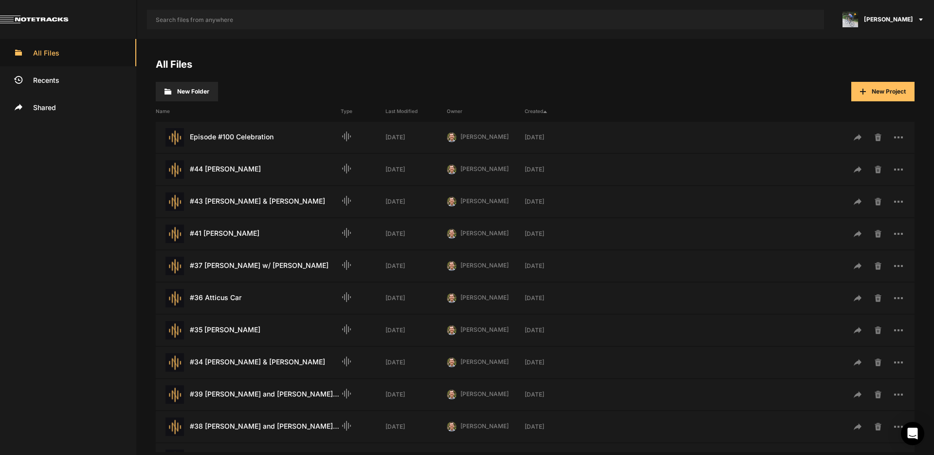
click at [881, 18] on span "[PERSON_NAME]" at bounding box center [888, 19] width 49 height 9
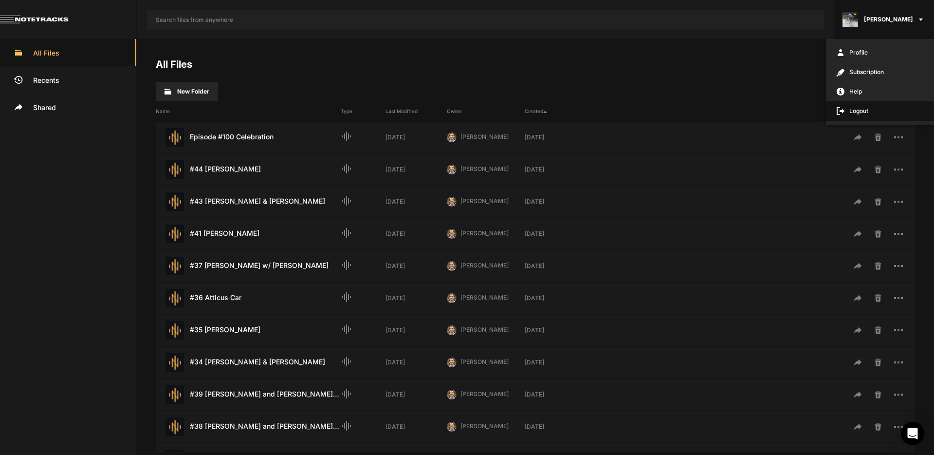
click at [858, 112] on span "Logout" at bounding box center [880, 110] width 108 height 19
